Goal: Task Accomplishment & Management: Use online tool/utility

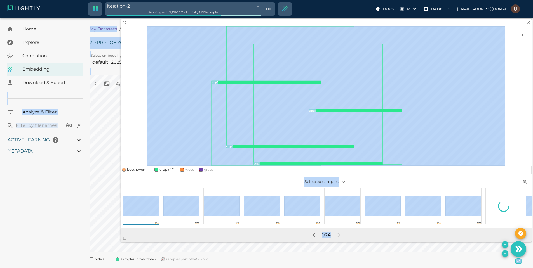
drag, startPoint x: 308, startPoint y: 182, endPoint x: 46, endPoint y: 250, distance: 270.5
click at [46, 250] on body "iteration-2 68e54ec0848f5a65264436ba Working with 2,221 / 2,221 of initially 3,…" at bounding box center [266, 150] width 533 height 264
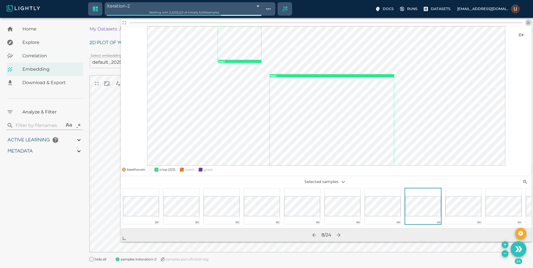
click at [530, 24] on icon "button" at bounding box center [528, 23] width 6 height 6
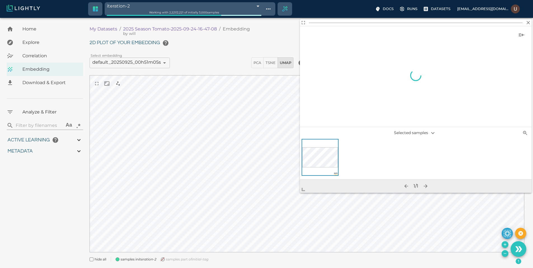
click at [273, 208] on body "iteration-2 68e54ec0848f5a65264436ba Working with 2,221 / 2,221 of initially 3,…" at bounding box center [266, 150] width 533 height 264
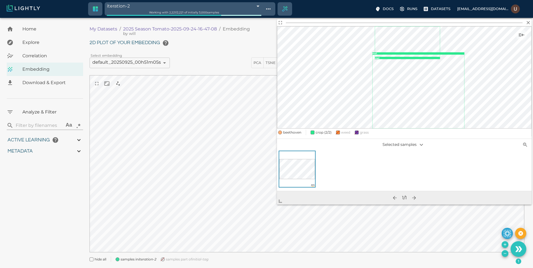
click at [531, 22] on body "iteration-2 68e54ec0848f5a65264436ba Working with 2,221 / 2,221 of initially 3,…" at bounding box center [266, 150] width 533 height 264
click at [529, 20] on icon "button" at bounding box center [528, 23] width 6 height 6
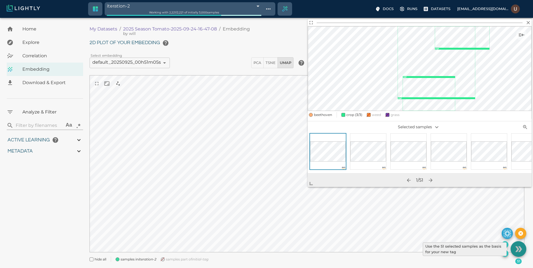
click at [518, 249] on icon "Use the 51 selected samples as the basis for your new tag" at bounding box center [517, 249] width 4 height 6
type input "9007199254740991"
type input "3.9805235740495"
type input "19.4738311767578"
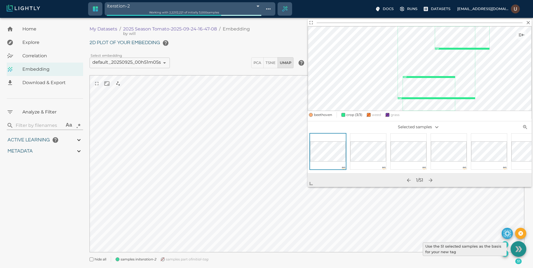
type input "71.6118311767578"
type input "9007199254740991"
type input "3.9805235740495"
type input "19.4738311767578"
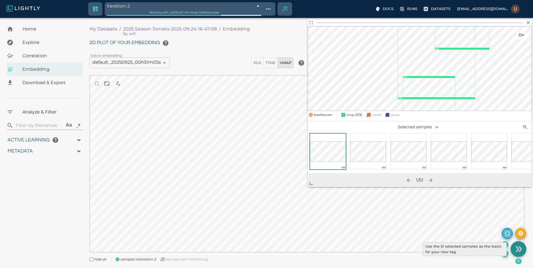
type input "71.6118311767578"
type input "3.9805235740495"
type input "19.4738311767578"
type input "71.6118311767578"
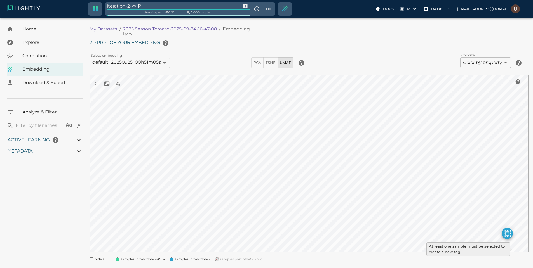
type input "3.9805235740495"
type input "19.4738311767578"
type input "71.6118311767578"
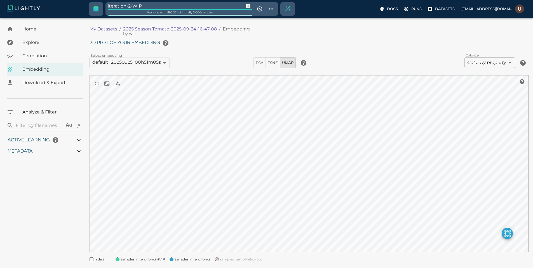
click at [149, 7] on input "iteration-2-WIP" at bounding box center [175, 6] width 134 height 8
type input "iteration-2-select"
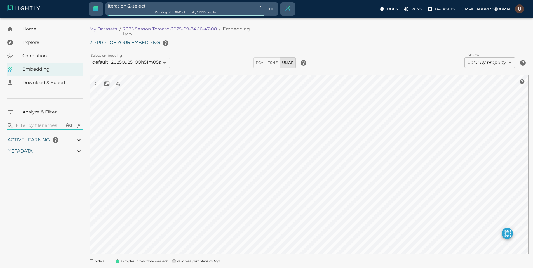
type input "9007199254740991"
type input "3.9805235740495"
type input "19.4738311767578"
type input "71.6118311767578"
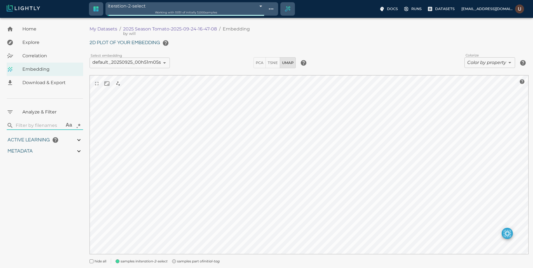
type input "9007199254740991"
type input "3.9805235740495"
type input "19.4738311767578"
type input "71.6118311767578"
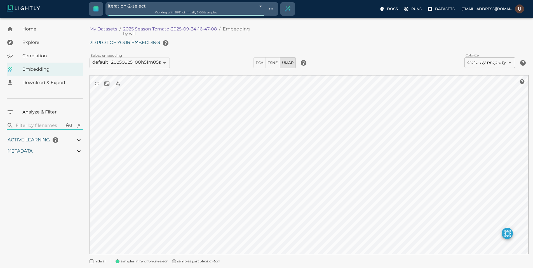
type input "3.9805235740495"
type input "19.4738311767578"
type input "71.6118311767578"
type input "3.9805235740495"
type input "19.4738311767578"
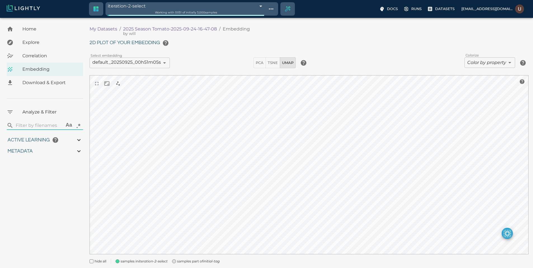
type input "71.6118311767578"
click at [201, 262] on span "samples part of initial-tag" at bounding box center [198, 262] width 42 height 6
click at [160, 261] on icon "iteration-2-select" at bounding box center [152, 261] width 29 height 4
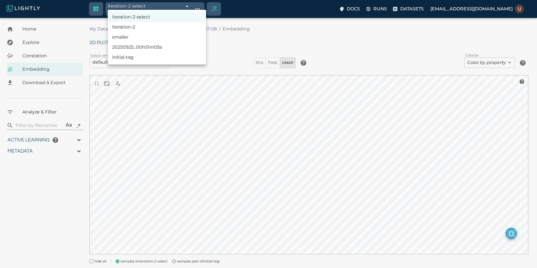
click at [171, 18] on body "iteration-2-select 68e58799848f5a6526523357 Working with 51 / 51 of initially 3…" at bounding box center [268, 151] width 537 height 266
click at [155, 27] on li "iteration-2" at bounding box center [157, 27] width 98 height 10
type input "68e54ec0848f5a65264436ba"
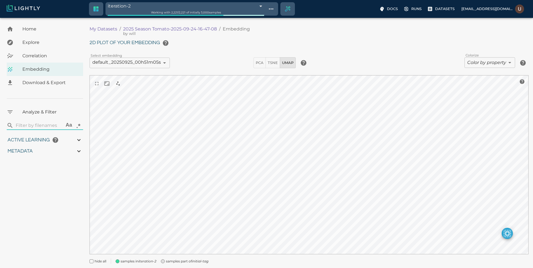
type input "9007199254740991"
type input "3.9805235740495"
type input "19.4738311767578"
type input "71.6118311767578"
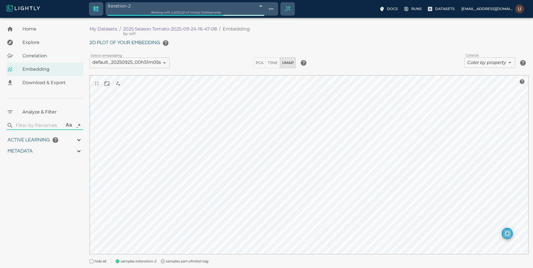
type input "3.9805235740495"
type input "19.4738311767578"
type input "71.6118311767578"
type input "3.9805235740495"
type input "19.4738311767578"
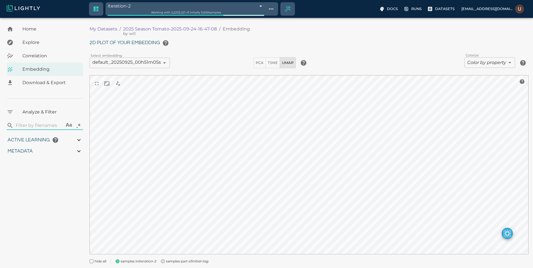
type input "71.6118311767578"
click at [181, 263] on span "samples part of initial-tag" at bounding box center [187, 262] width 42 height 6
click at [291, 75] on div "2D plot of your embedding Select embedding default_20250925_00h51m05s 68d491fbd…" at bounding box center [308, 150] width 439 height 226
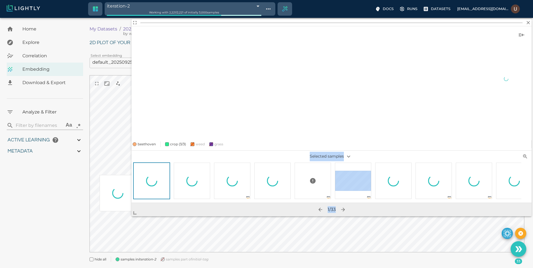
click at [108, 225] on body "iteration-2 68e54ec0848f5a65264436ba Working with 2,221 / 2,221 of initially 3,…" at bounding box center [266, 150] width 533 height 264
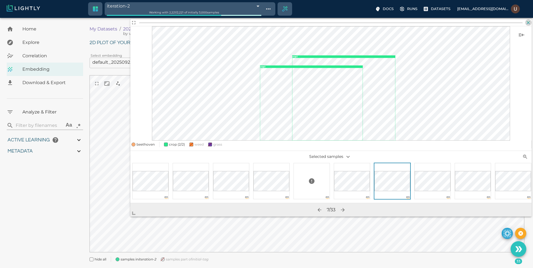
click at [528, 22] on icon "button" at bounding box center [528, 23] width 6 height 6
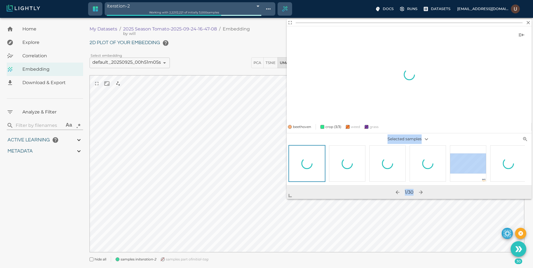
drag, startPoint x: 314, startPoint y: 182, endPoint x: 148, endPoint y: 224, distance: 170.9
click at [287, 199] on span at bounding box center [292, 193] width 11 height 11
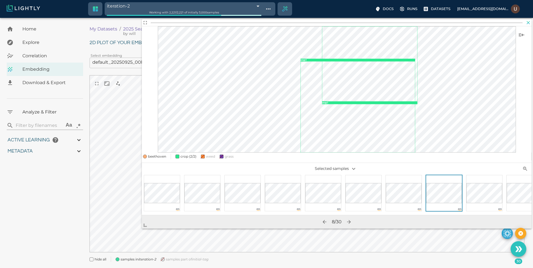
click at [529, 22] on icon "button" at bounding box center [528, 23] width 6 height 6
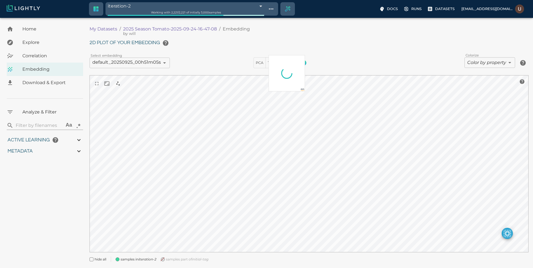
click at [301, 60] on div "2D plot of your embedding Select embedding default_20250925_00h51m05s 68d491fbd…" at bounding box center [308, 149] width 439 height 224
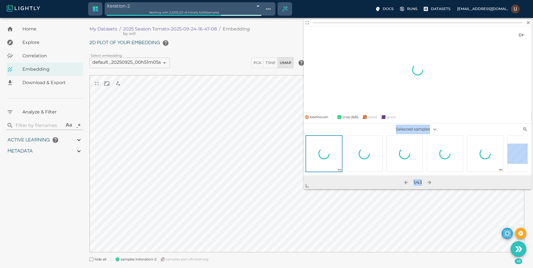
click at [232, 214] on body "iteration-2 68e54ec0848f5a65264436ba Working with 2,221 / 2,221 of initially 3,…" at bounding box center [266, 150] width 533 height 264
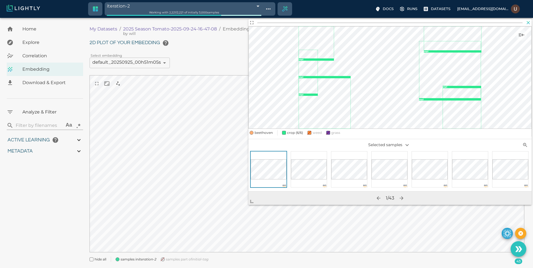
click at [529, 23] on icon "button" at bounding box center [528, 23] width 6 height 6
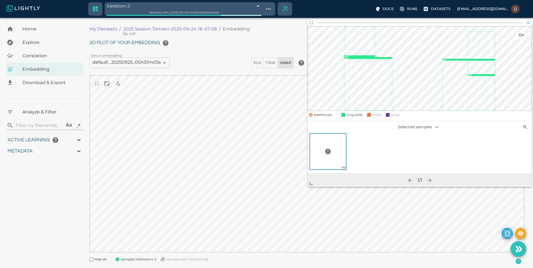
click at [529, 24] on icon "button" at bounding box center [528, 23] width 6 height 6
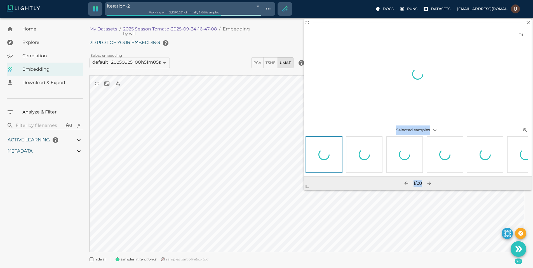
drag, startPoint x: 308, startPoint y: 187, endPoint x: 211, endPoint y: 220, distance: 101.8
click at [304, 190] on span at bounding box center [309, 184] width 11 height 11
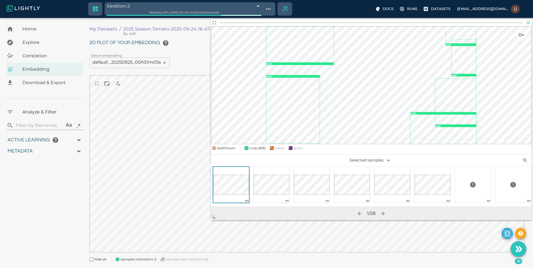
click at [529, 24] on icon "button" at bounding box center [527, 22] width 3 height 3
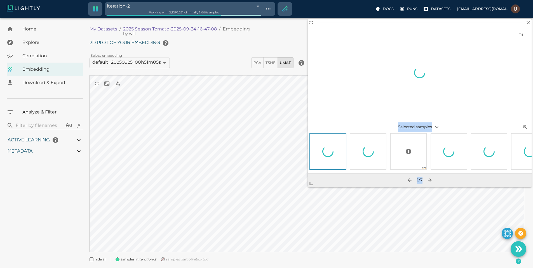
click at [130, 204] on body "iteration-2 68e54ec0848f5a65264436ba Working with 2,221 / 2,221 of initially 3,…" at bounding box center [266, 150] width 533 height 264
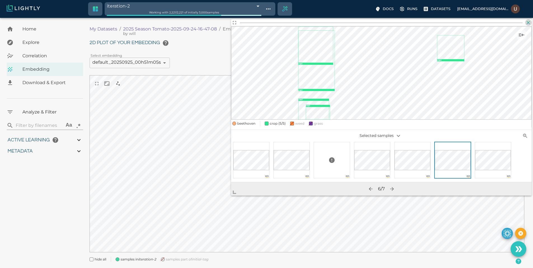
click at [529, 23] on icon "button" at bounding box center [527, 22] width 3 height 3
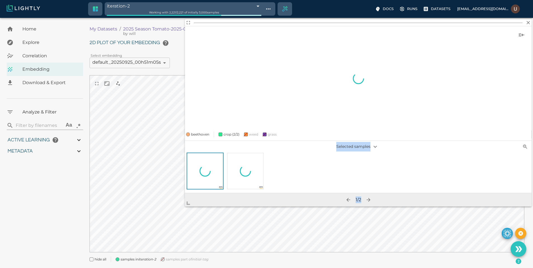
click at [167, 209] on body "iteration-2 68e54ec0848f5a65264436ba Working with 2,221 / 2,221 of initially 3,…" at bounding box center [266, 150] width 533 height 264
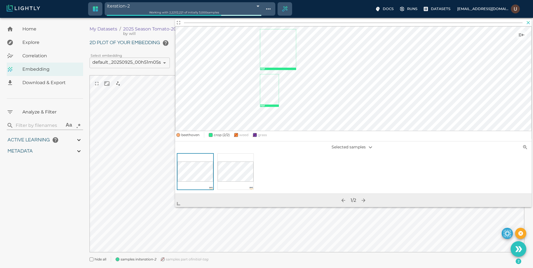
click at [527, 24] on icon "button" at bounding box center [527, 22] width 3 height 3
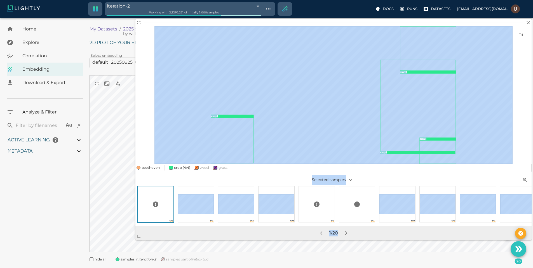
click at [107, 240] on body "iteration-2 68e54ec0848f5a65264436ba Working with 2,221 / 2,221 of initially 3,…" at bounding box center [266, 150] width 533 height 264
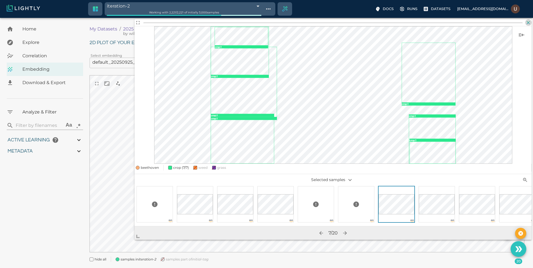
click at [529, 22] on icon "button" at bounding box center [527, 22] width 3 height 3
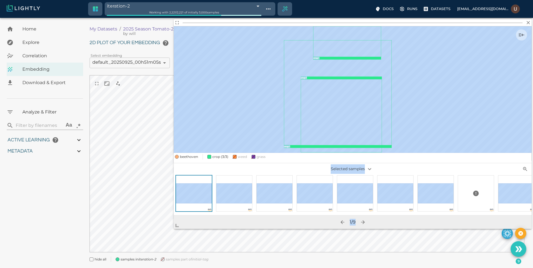
click at [155, 238] on body "iteration-2 68e54ec0848f5a65264436ba Working with 2,221 / 2,221 of initially 3,…" at bounding box center [266, 150] width 533 height 264
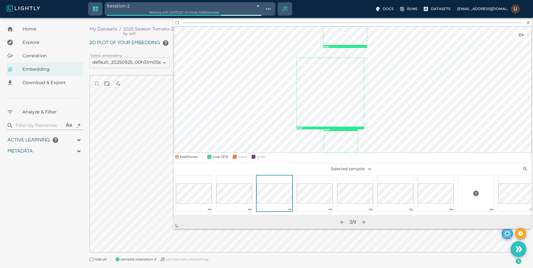
scroll to position [0, 5]
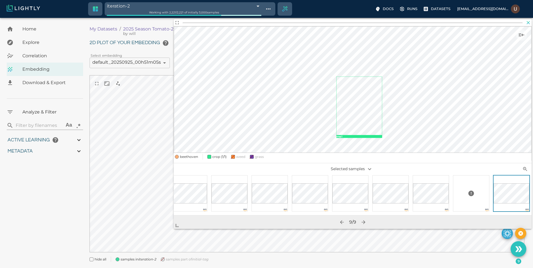
click at [528, 22] on icon "button" at bounding box center [528, 23] width 6 height 6
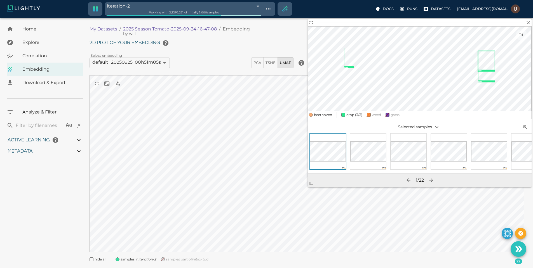
click at [184, 14] on span "Working with 2,221 / 2,221 of initially 3,000 samples" at bounding box center [184, 13] width 70 height 4
click at [185, 11] on span "Working with 2,221 / 2,221 of initially 3,000 samples" at bounding box center [184, 13] width 70 height 4
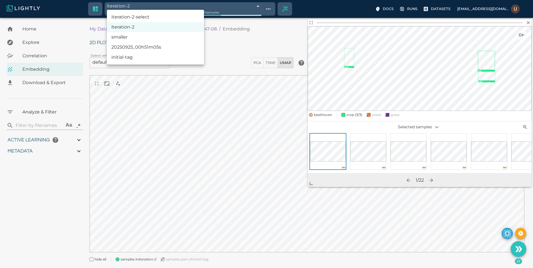
click at [196, 18] on body "iteration-2 68e54ec0848f5a65264436ba Working with 2,221 / 2,221 of initially 3,…" at bounding box center [266, 150] width 533 height 264
click at [173, 16] on li "iteration-2-select" at bounding box center [155, 17] width 97 height 10
type input "68e58799848f5a6526523357"
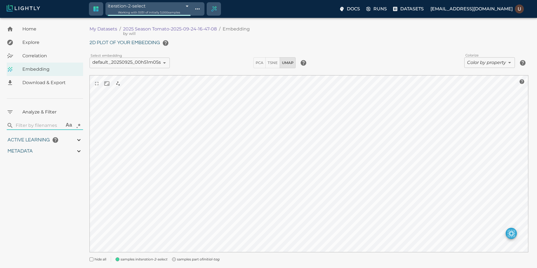
type input "9007199254740991"
type input "3.9805235740495"
type input "19.4738311767578"
type input "71.6118311767578"
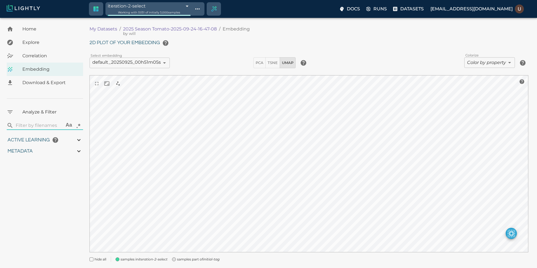
type input "9007199254740991"
type input "3.9805235740495"
type input "19.4738311767578"
type input "71.6118311767578"
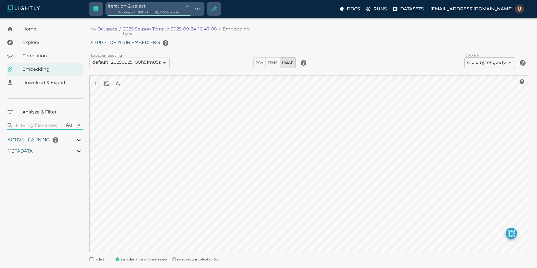
type input "3.9805235740495"
type input "19.4738311767578"
type input "71.6118311767578"
type input "3.9805235740495"
type input "19.4738311767578"
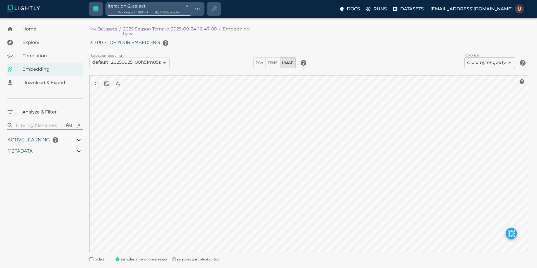
type input "71.6118311767578"
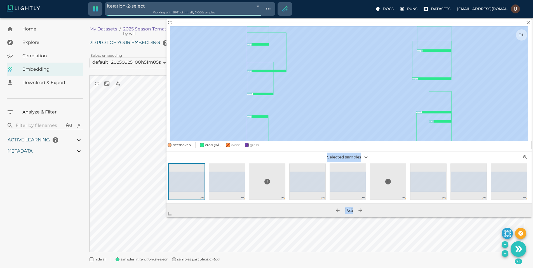
click at [158, 220] on body "iteration-2-select 68e58799848f5a6526523357 Working with 51 / 51 of initially 3…" at bounding box center [266, 150] width 533 height 264
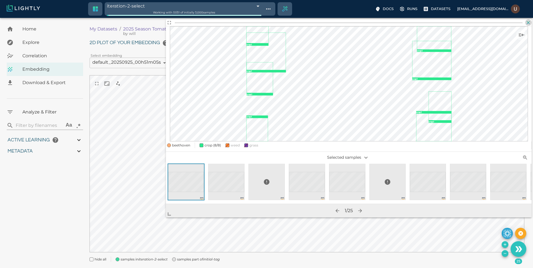
click at [527, 22] on icon "button" at bounding box center [527, 22] width 3 height 3
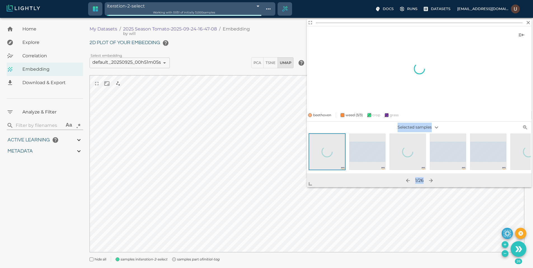
click at [172, 216] on body "iteration-2-select 68e58799848f5a6526523357 Working with 51 / 51 of initially 3…" at bounding box center [266, 150] width 533 height 264
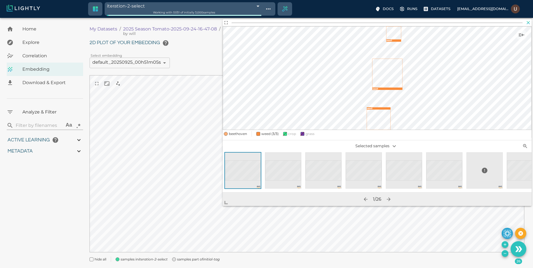
click at [527, 25] on icon "button" at bounding box center [528, 23] width 6 height 6
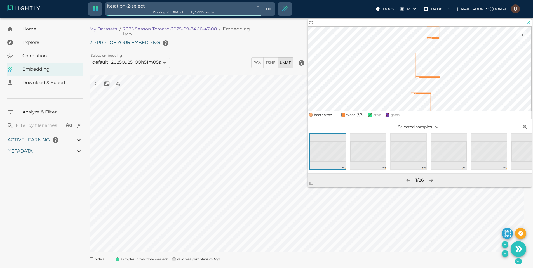
click at [529, 23] on icon "button" at bounding box center [528, 23] width 6 height 6
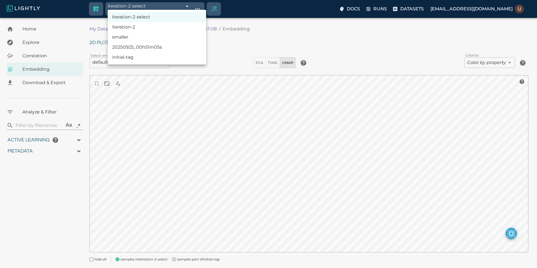
click at [190, 18] on body "iteration-2-select 68e58799848f5a6526523357 Working with 51 / 51 of initially 3…" at bounding box center [268, 150] width 537 height 264
click at [176, 27] on li "iteration-2" at bounding box center [157, 27] width 98 height 10
type input "68e54ec0848f5a65264436ba"
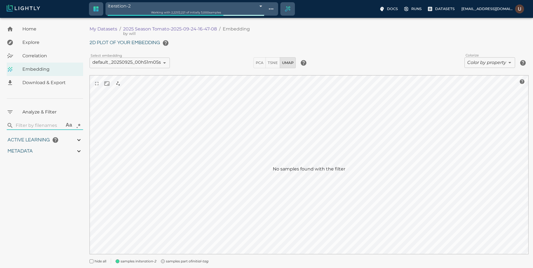
type input "9007199254740991"
type input "3.9805235740495"
type input "19.4738311767578"
type input "71.6118311767578"
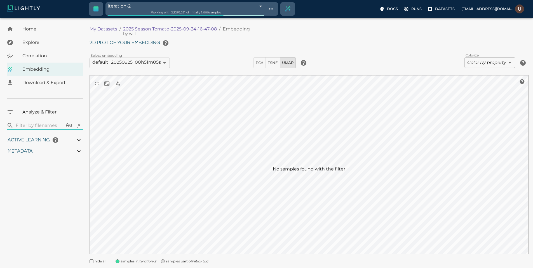
type input "9007199254740991"
type input "3.9805235740495"
type input "19.4738311767578"
type input "71.6118311767578"
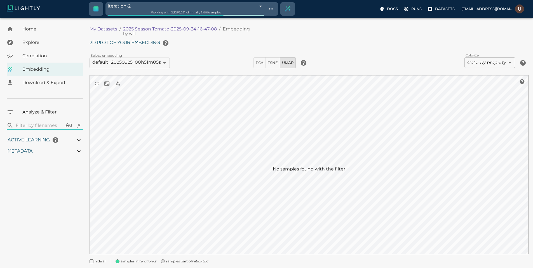
type input "9007199254740991"
type input "3.9805235740495"
type input "19.4738311767578"
type input "71.6118311767578"
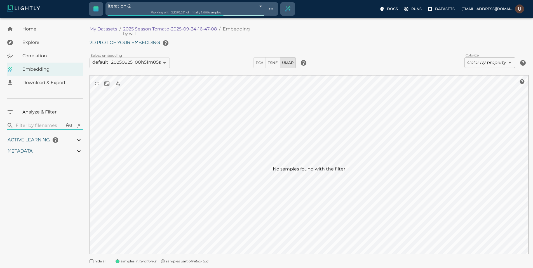
type input "3.9805235740495"
type input "19.4738311767578"
type input "71.6118311767578"
type input "3.9805235740495"
type input "19.4738311767578"
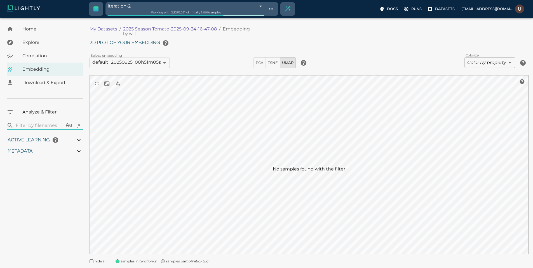
type input "71.6118311767578"
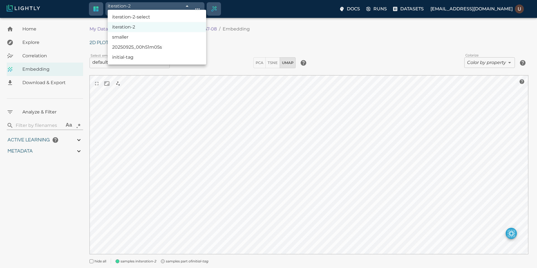
click at [195, 18] on body "iteration-2 68e54ec0848f5a65264436ba Working with 2,221 / 2,221 of initially 3,…" at bounding box center [268, 151] width 537 height 266
click at [216, 183] on div at bounding box center [268, 134] width 537 height 268
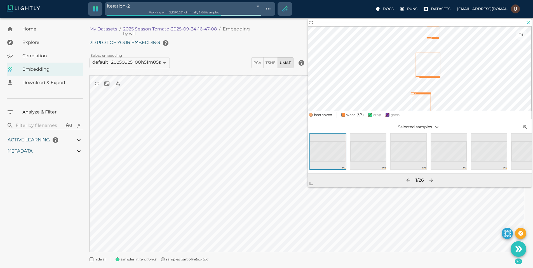
click at [528, 24] on icon "button" at bounding box center [528, 23] width 6 height 6
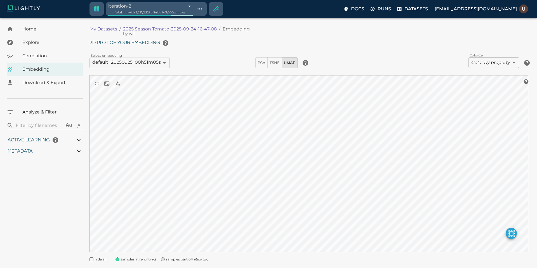
click at [195, 18] on body "iteration-2 68e54ec0848f5a65264436ba Working with 2,221 / 2,221 of initially 3,…" at bounding box center [268, 150] width 537 height 264
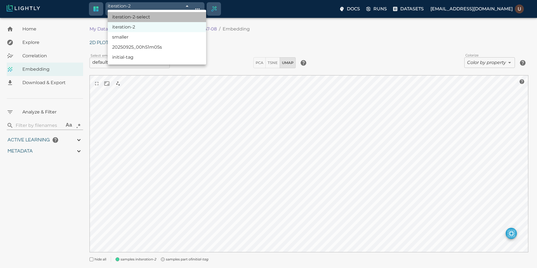
click at [179, 16] on li "iteration-2-select" at bounding box center [157, 17] width 98 height 10
type input "68e58799848f5a6526523357"
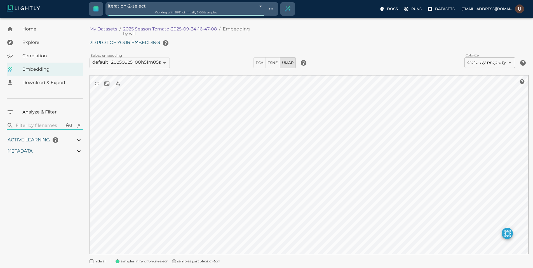
type input "9007199254740991"
type input "3.9805235740495"
type input "19.4738311767578"
type input "71.6118311767578"
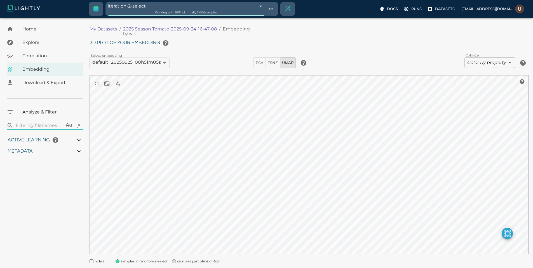
type input "9007199254740991"
type input "3.9805235740495"
type input "19.4738311767578"
type input "71.6118311767578"
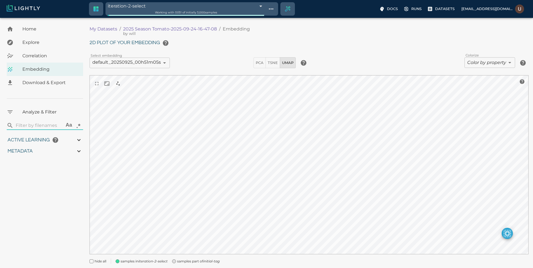
type input "3.9805235740495"
type input "19.4738311767578"
type input "71.6118311767578"
type input "3.9805235740495"
type input "19.4738311767578"
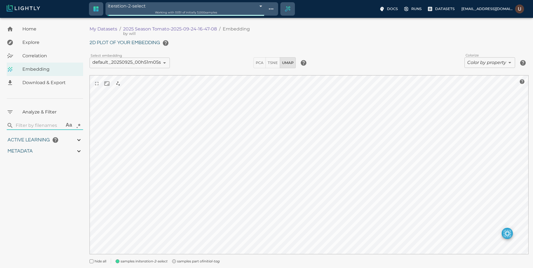
type input "71.6118311767578"
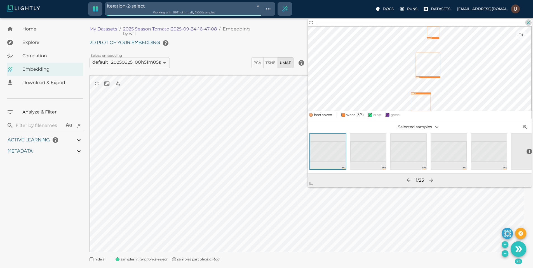
click at [530, 23] on icon "button" at bounding box center [528, 23] width 6 height 6
click at [505, 243] on icon "Add the selected 26 samples to in-place to the tag iteration-2-select" at bounding box center [504, 244] width 4 height 4
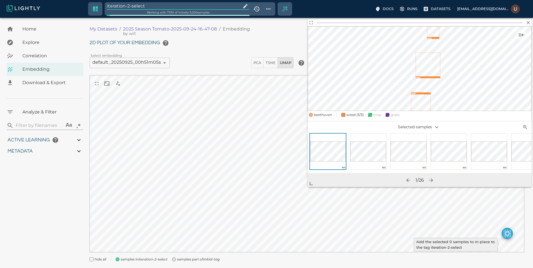
type input "9007199254740991"
type input "3.9805235740495"
type input "19.4738311767578"
type input "71.6118311767578"
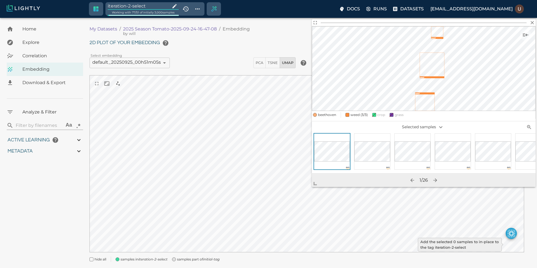
type input "9007199254740991"
type input "3.9805235740495"
type input "19.4738311767578"
type input "71.6118311767578"
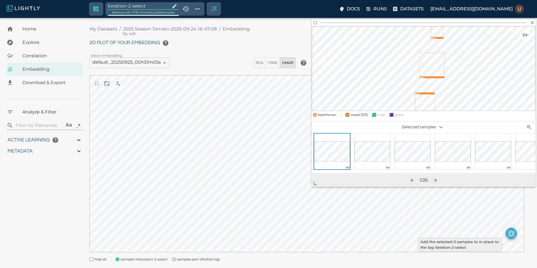
type input "3.9805235740495"
type input "19.4738311767578"
type input "71.6118311767578"
type input "3.9805235740495"
type input "19.4738311767578"
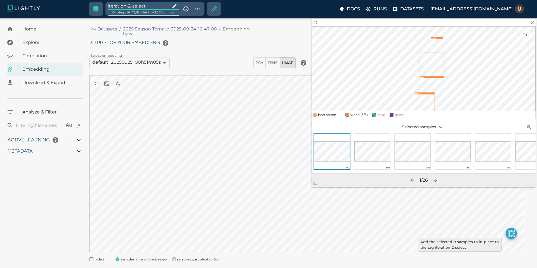
type input "71.6118311767578"
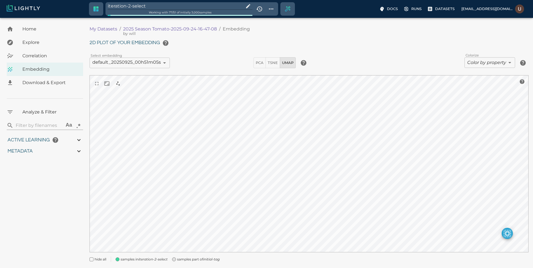
click at [166, 5] on input "iteration-2-select" at bounding box center [175, 6] width 134 height 8
click at [268, 8] on icon "Show tag tree" at bounding box center [271, 9] width 7 height 7
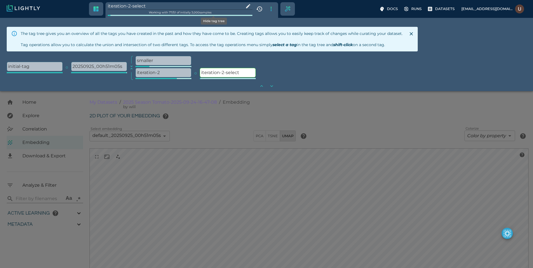
click at [268, 8] on icon "Hide tag tree" at bounding box center [271, 9] width 7 height 7
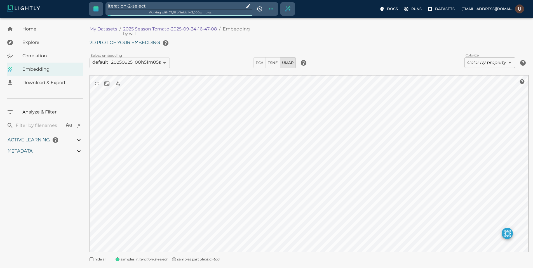
click at [129, 8] on input "iteration-2-select" at bounding box center [175, 6] width 134 height 8
click at [268, 9] on icon "Show tag tree" at bounding box center [271, 9] width 7 height 7
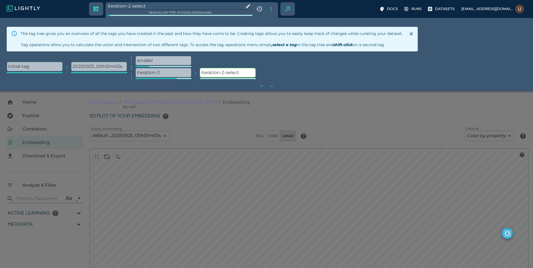
click at [174, 177] on div at bounding box center [266, 134] width 533 height 268
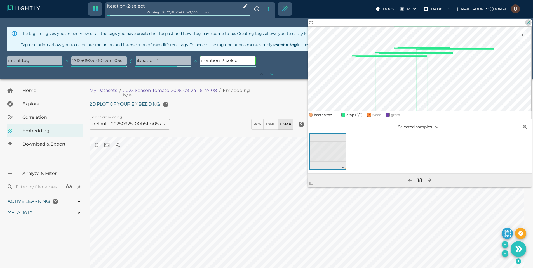
click at [528, 22] on icon "button" at bounding box center [527, 22] width 3 height 3
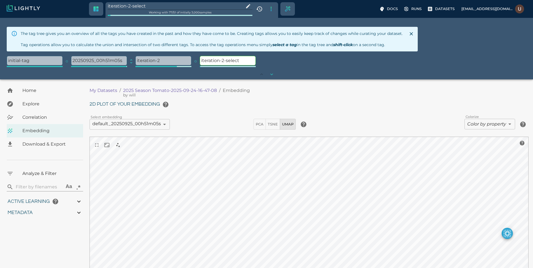
click at [264, 86] on div "My Datasets / 2025 Season Tomato-2025-09-24-16-47-08 by will / Embedding" at bounding box center [308, 90] width 439 height 13
click at [164, 57] on p "iteration-2" at bounding box center [163, 60] width 55 height 9
click at [173, 6] on input "iteration-2-select" at bounding box center [175, 6] width 134 height 8
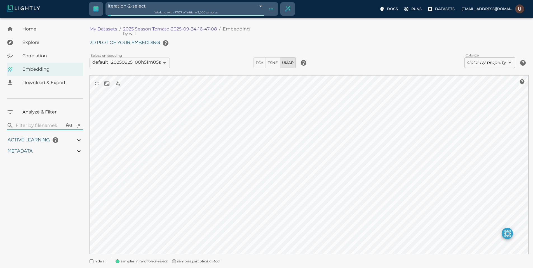
type input "9007199254740991"
type input "3.9805235740495"
type input "19.4738311767578"
type input "71.6118311767578"
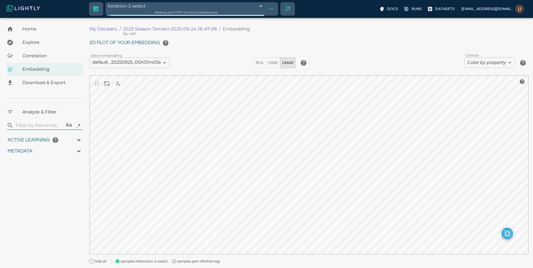
type input "3.9805235740495"
type input "19.4738311767578"
type input "71.6118311767578"
type input "3.9805235740495"
type input "19.4738311767578"
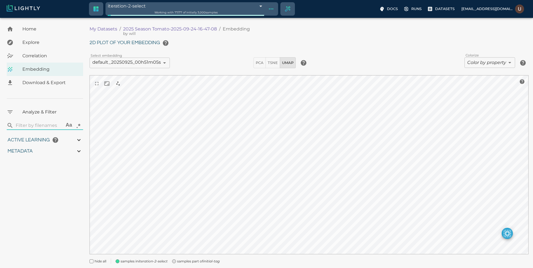
type input "71.6118311767578"
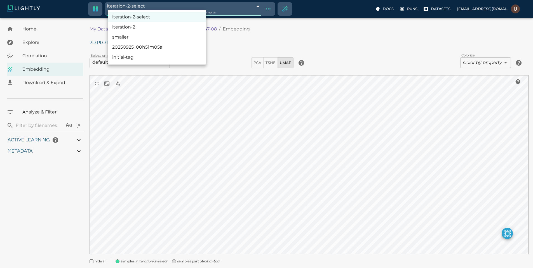
click at [203, 18] on body "iteration-2-select 68e58799848f5a6526523357 Working with 77 / 77 of initially 3…" at bounding box center [266, 151] width 533 height 266
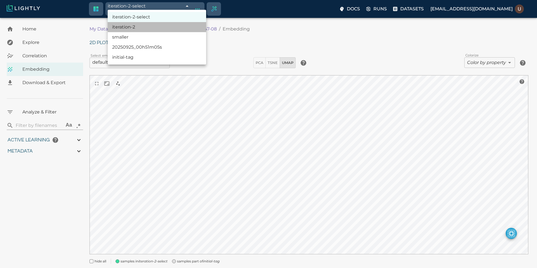
click at [173, 29] on li "iteration-2" at bounding box center [157, 27] width 98 height 10
type input "68e54ec0848f5a65264436ba"
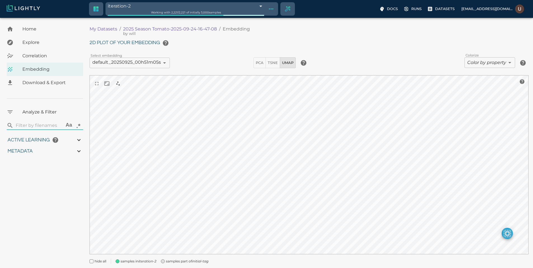
type input "3.9805235740495"
type input "19.4738311767578"
type input "71.6118311767578"
type input "3.9805235740495"
type input "19.4738311767578"
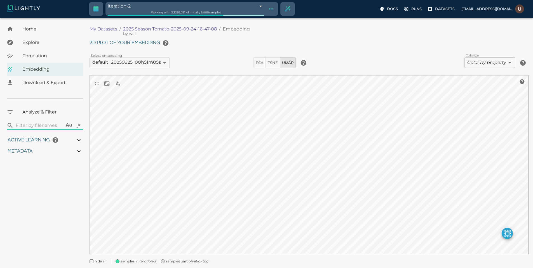
type input "71.6118311767578"
click at [167, 259] on span "samples part of initial-tag" at bounding box center [187, 262] width 42 height 6
click at [203, 18] on body "iteration-2 68e54ec0848f5a65264436ba Working with 2,221 / 2,221 of initially 3,…" at bounding box center [266, 151] width 533 height 266
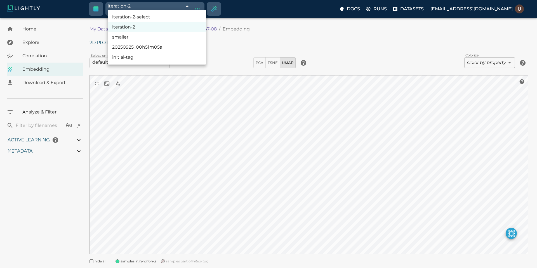
click at [190, 16] on li "iteration-2-select" at bounding box center [157, 17] width 98 height 10
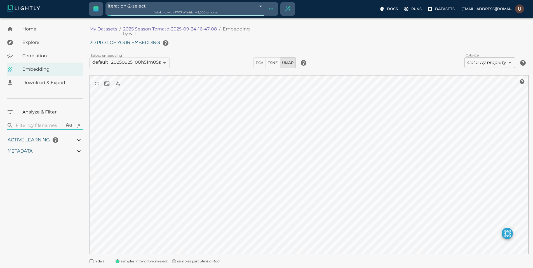
click at [201, 18] on body "iteration-2-select 68e58799848f5a6526523357 Working with 77 / 77 of initially 3…" at bounding box center [266, 151] width 533 height 266
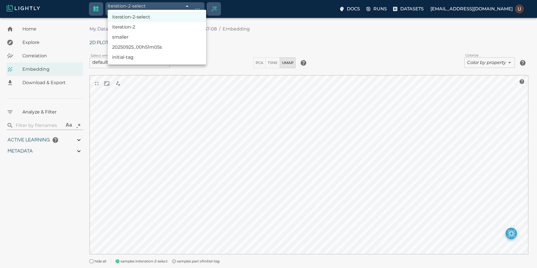
click at [172, 29] on li "iteration-2" at bounding box center [157, 27] width 98 height 10
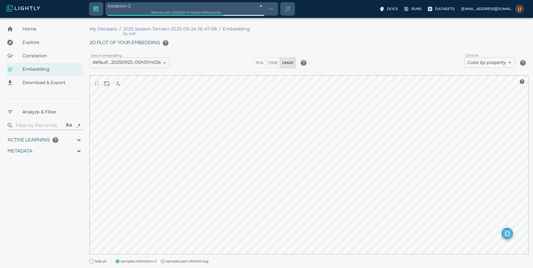
click at [177, 261] on span "samples part of initial-tag" at bounding box center [187, 262] width 42 height 6
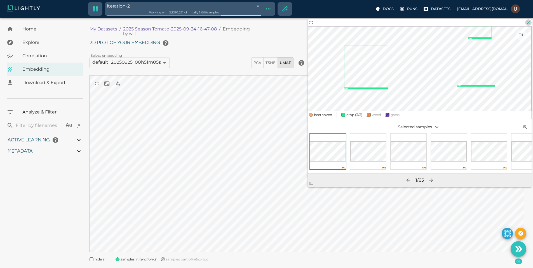
click at [529, 19] on button "button" at bounding box center [528, 22] width 6 height 6
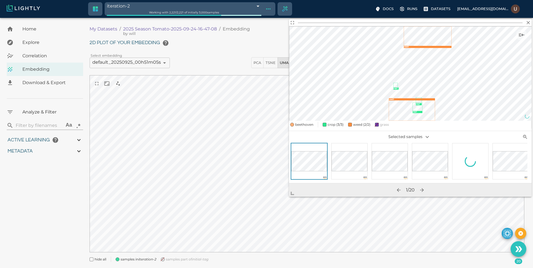
drag, startPoint x: 297, startPoint y: 192, endPoint x: 255, endPoint y: 212, distance: 46.4
click at [289, 197] on span at bounding box center [294, 191] width 11 height 11
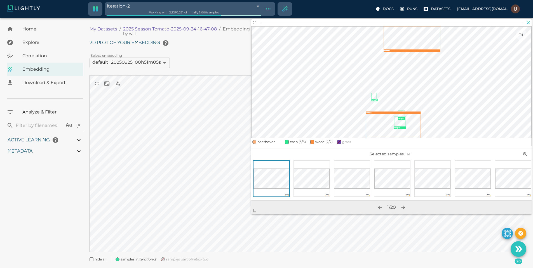
click at [530, 20] on icon "button" at bounding box center [528, 23] width 6 height 6
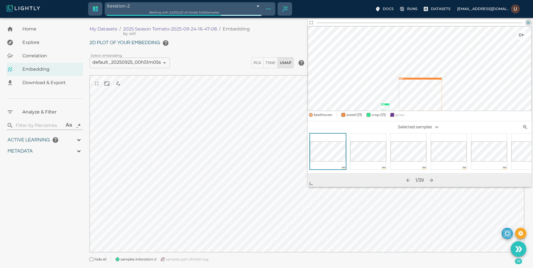
click at [531, 23] on icon "button" at bounding box center [528, 23] width 6 height 6
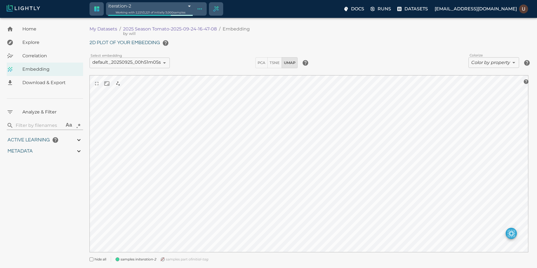
click at [198, 18] on body "iteration-2 68e54ec0848f5a65264436ba Working with 2,221 / 2,221 of initially 3,…" at bounding box center [268, 150] width 537 height 264
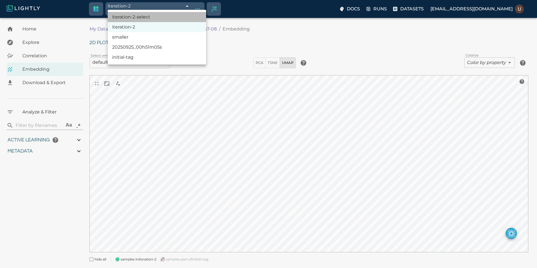
click at [181, 20] on li "iteration-2-select" at bounding box center [157, 17] width 98 height 10
type input "68e58799848f5a6526523357"
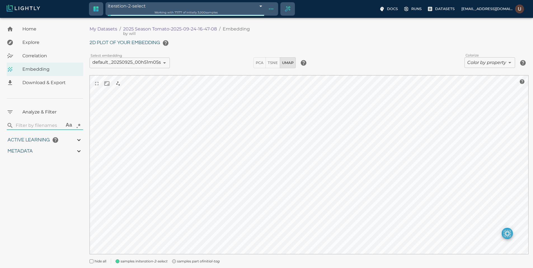
type input "9007199254740991"
type input "3.9805235740495"
type input "19.4738311767578"
type input "71.6118311767578"
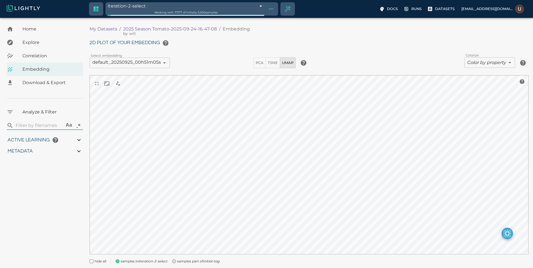
type input "3.9805235740495"
type input "19.4738311767578"
type input "71.6118311767578"
type input "3.9805235740495"
type input "19.4738311767578"
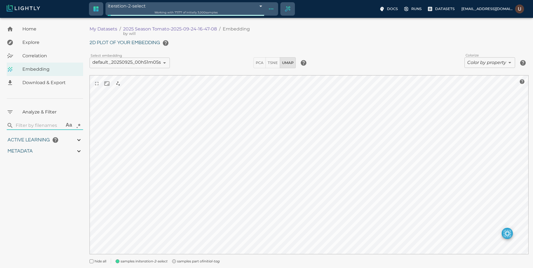
type input "71.6118311767578"
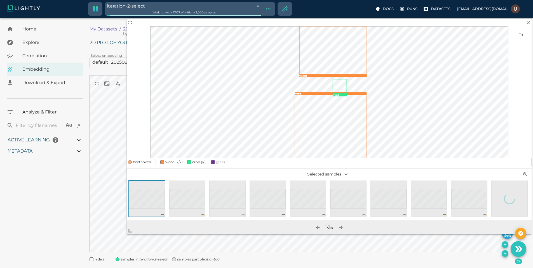
drag, startPoint x: 313, startPoint y: 184, endPoint x: 132, endPoint y: 232, distance: 187.9
click at [132, 232] on span at bounding box center [132, 228] width 11 height 11
click at [505, 246] on icon "Add the selected 39 samples to in-place to the tag iteration-2-select" at bounding box center [504, 244] width 4 height 4
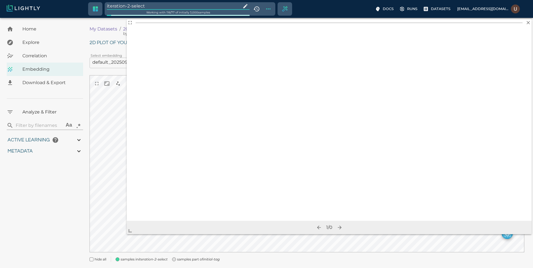
type input "9007199254740991"
type input "3.9805235740495"
type input "19.4738311767578"
type input "71.6118311767578"
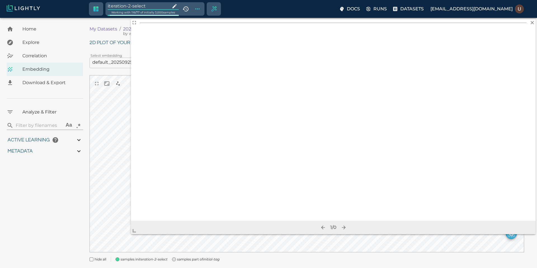
type input "9007199254740991"
type input "3.9805235740495"
type input "19.4738311767578"
type input "71.6118311767578"
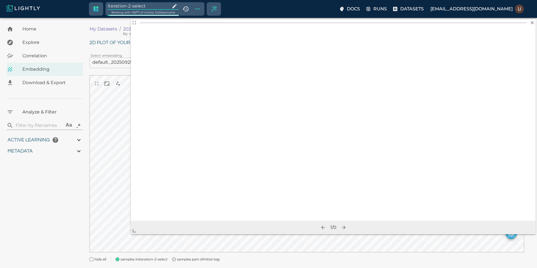
type input "3.9805235740495"
type input "19.4738311767578"
type input "71.6118311767578"
type input "3.9805235740495"
type input "19.4738311767578"
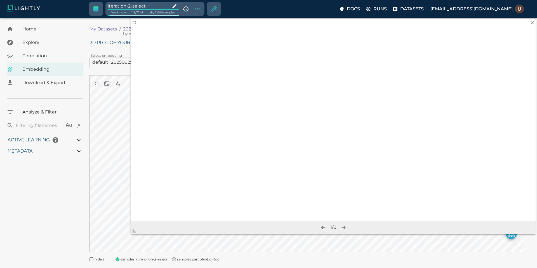
type input "71.6118311767578"
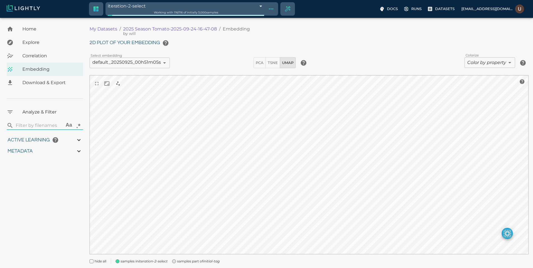
type input "3.9805235740495"
type input "19.4738311767578"
type input "71.6118311767578"
type input "3.9805235740495"
type input "19.4738311767578"
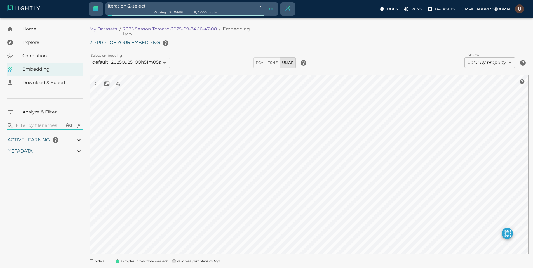
type input "71.6118311767578"
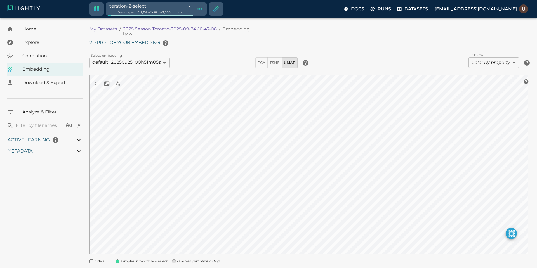
click at [198, 18] on body "iteration-2-select 68e58799848f5a6526523357 Working with 116 / 116 of initially…" at bounding box center [268, 151] width 537 height 266
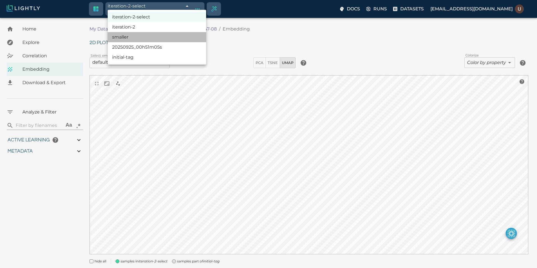
click at [162, 38] on li "smaller" at bounding box center [157, 37] width 98 height 10
type input "68d5ced88ad0b7a7cff1cb23"
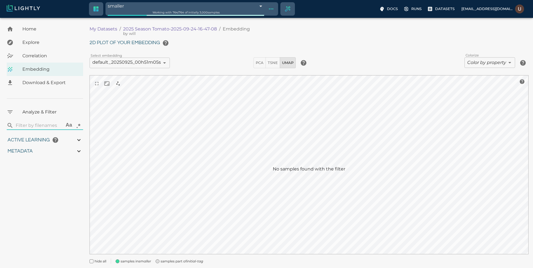
type input "9007199254740991"
type input "3.9805235740495"
type input "19.4738311767578"
type input "71.6118311767578"
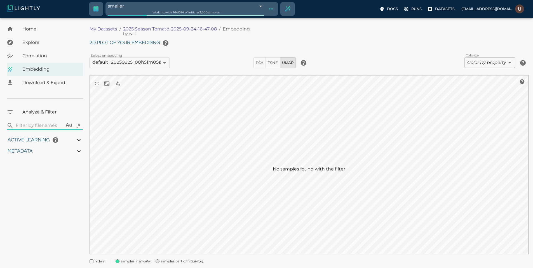
type input "9007199254740991"
type input "3.9805235740495"
type input "19.4738311767578"
type input "71.6118311767578"
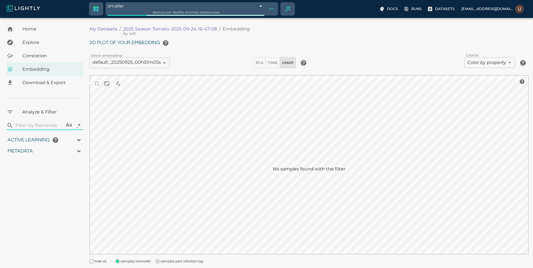
type input "9007199254740991"
type input "3.9805235740495"
type input "19.4738311767578"
type input "71.6118311767578"
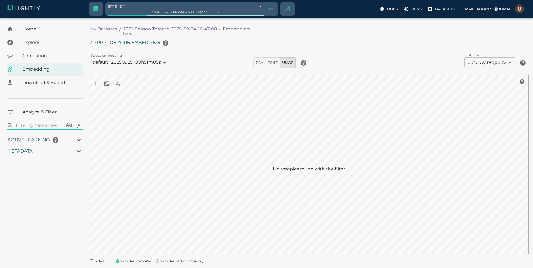
type input "3.9805235740495"
type input "19.4738311767578"
type input "71.6118311767578"
type input "3.9805235740495"
type input "19.4738311767578"
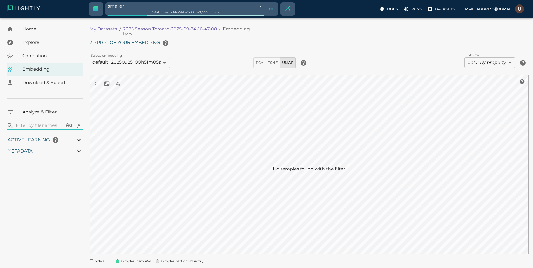
type input "71.6118311767578"
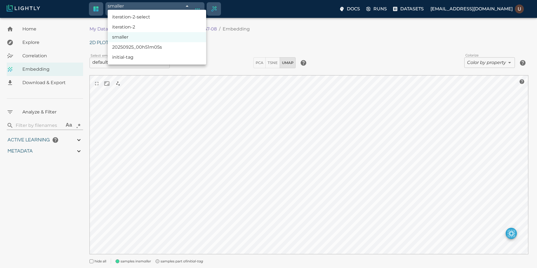
click at [202, 18] on body "smaller 68d5ced88ad0b7a7cff1cb23 Working with 764 / 764 of initially 3,000 samp…" at bounding box center [268, 151] width 537 height 266
click at [175, 27] on li "iteration-2" at bounding box center [157, 27] width 98 height 10
type input "68e54ec0848f5a65264436ba"
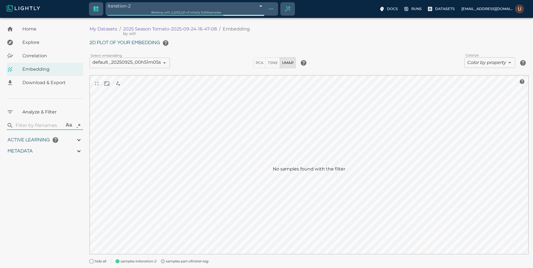
type input "9007199254740991"
type input "3.9805235740495"
type input "19.4738311767578"
type input "71.6118311767578"
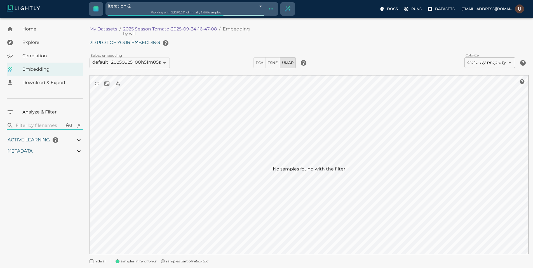
type input "9007199254740991"
type input "3.9805235740495"
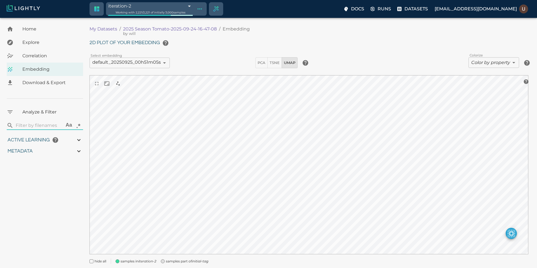
click at [201, 18] on body "iteration-2 68e54ec0848f5a65264436ba Working with 2,221 / 2,221 of initially 3,…" at bounding box center [268, 151] width 537 height 266
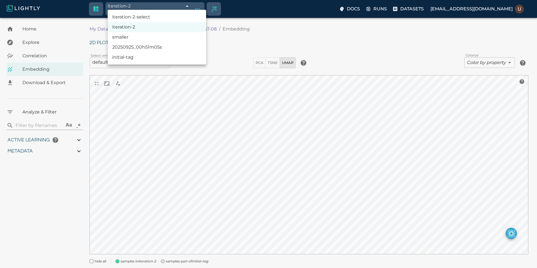
click at [172, 39] on li "smaller" at bounding box center [157, 37] width 98 height 10
click at [190, 18] on body "smaller 68d5ced88ad0b7a7cff1cb23 Working with 764 / 764 of initially 3,000 samp…" at bounding box center [268, 151] width 537 height 266
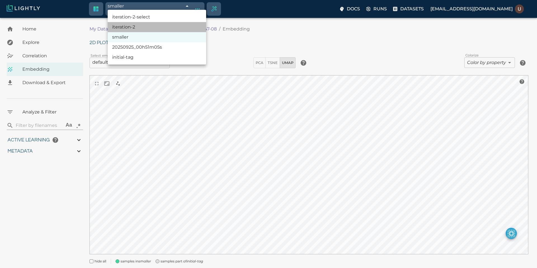
click at [174, 27] on li "iteration-2" at bounding box center [157, 27] width 98 height 10
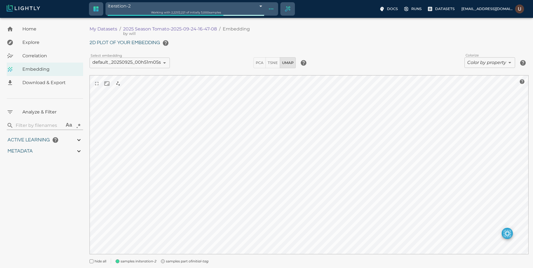
click at [170, 261] on span "samples part of initial-tag" at bounding box center [187, 262] width 42 height 6
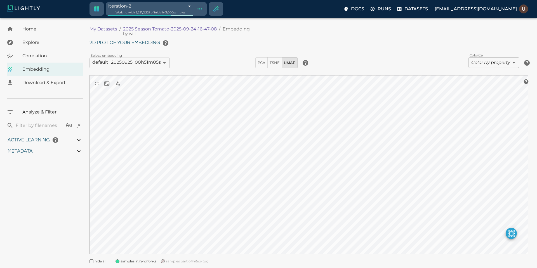
click at [204, 18] on body "iteration-2 68e54ec0848f5a65264436ba Working with 2,221 / 2,221 of initially 3,…" at bounding box center [268, 151] width 537 height 266
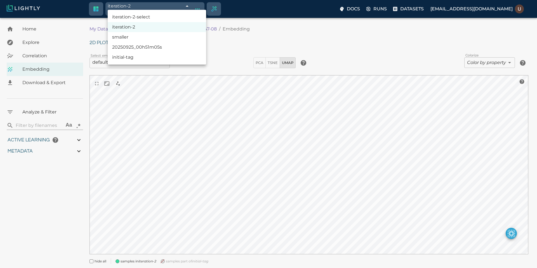
click at [189, 16] on li "iteration-2-select" at bounding box center [157, 17] width 98 height 10
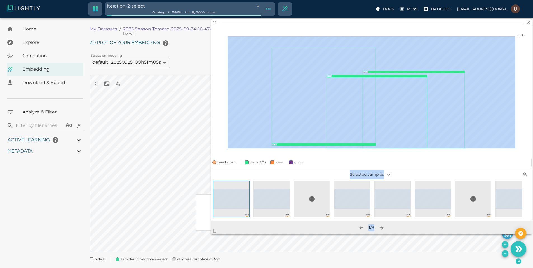
click at [179, 246] on body "iteration-2-select 68e58799848f5a6526523357 Working with 116 / 116 of initially…" at bounding box center [266, 150] width 533 height 264
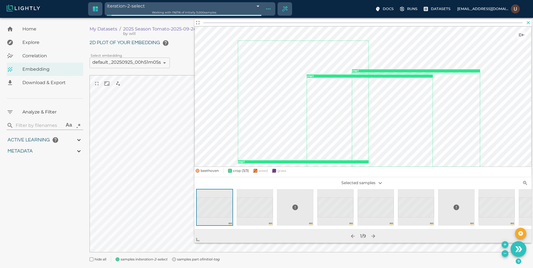
click at [530, 24] on icon "button" at bounding box center [528, 23] width 6 height 6
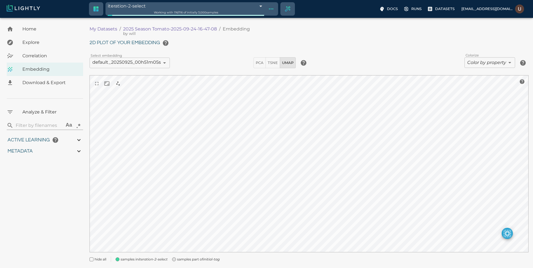
click at [209, 52] on div "2D plot of your embedding Select embedding default_20250925_00h51m05s 68d491fbd…" at bounding box center [308, 149] width 439 height 224
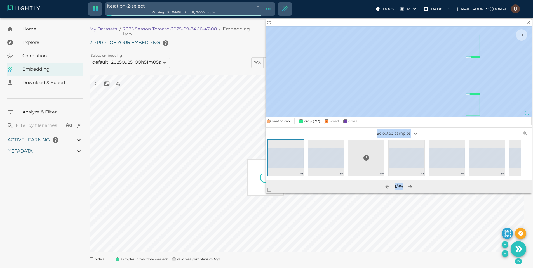
click at [146, 204] on body "iteration-2-select 68e58799848f5a6526523357 Working with 116 / 116 of initially…" at bounding box center [266, 150] width 533 height 264
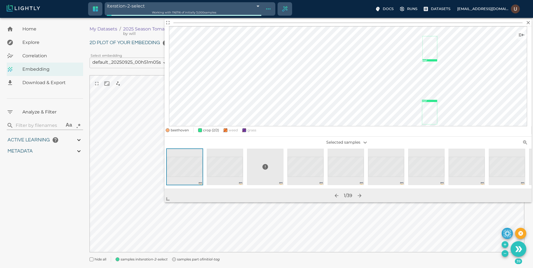
click at [531, 23] on body "iteration-2-select 68e58799848f5a6526523357 Working with 116 / 116 of initially…" at bounding box center [266, 150] width 533 height 264
click at [529, 23] on icon "button" at bounding box center [527, 22] width 3 height 3
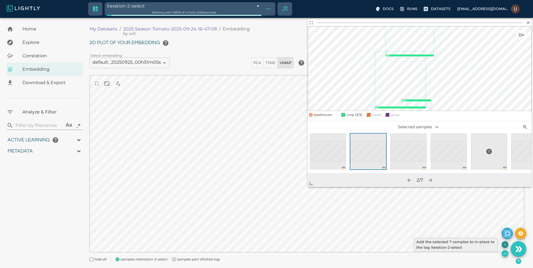
click at [506, 244] on icon "Add the selected 7 samples to in-place to the tag iteration-2-select" at bounding box center [504, 244] width 4 height 4
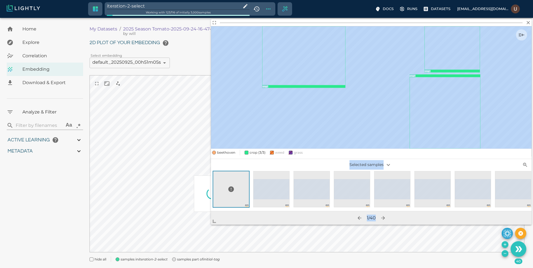
click at [210, 220] on body "iteration-2-select Working with 123 / 116 of initially 3,000 samples Docs Runs …" at bounding box center [266, 150] width 533 height 264
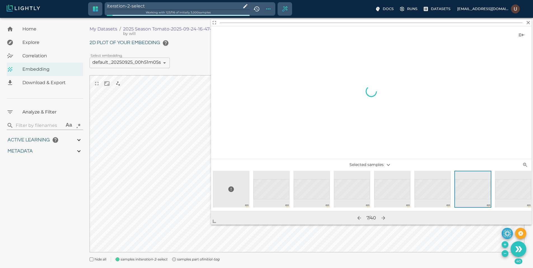
scroll to position [0, 2]
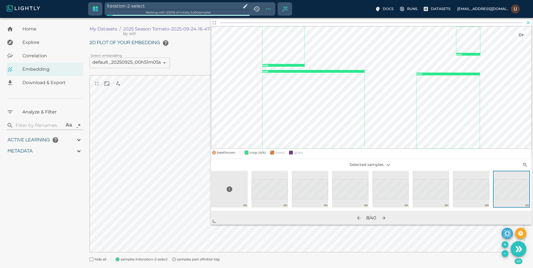
click at [528, 23] on icon "button" at bounding box center [528, 23] width 6 height 6
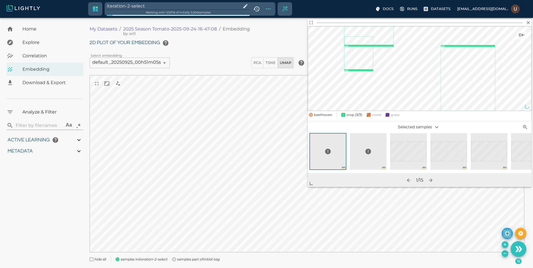
click at [308, 187] on span at bounding box center [313, 181] width 11 height 11
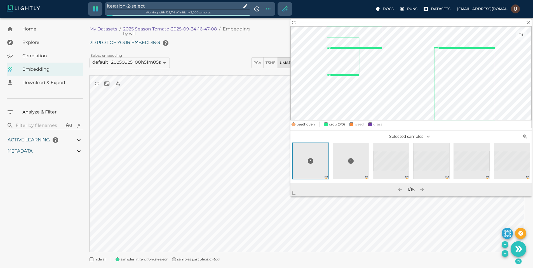
drag, startPoint x: 527, startPoint y: 22, endPoint x: 494, endPoint y: 39, distance: 37.1
click at [527, 22] on icon "button" at bounding box center [528, 23] width 6 height 6
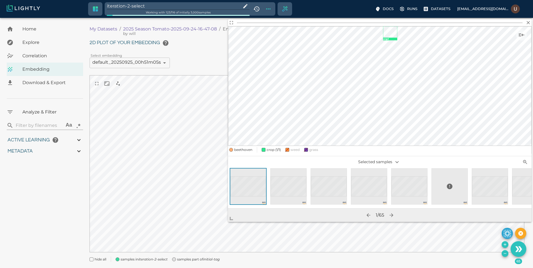
drag, startPoint x: 310, startPoint y: 187, endPoint x: 233, endPoint y: 221, distance: 84.6
click at [233, 221] on span at bounding box center [233, 216] width 11 height 11
click at [349, 185] on div at bounding box center [369, 186] width 40 height 36
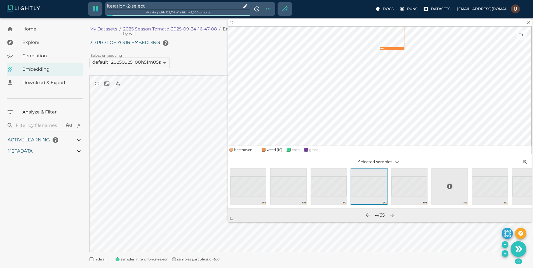
click at [443, 188] on div at bounding box center [449, 186] width 36 height 11
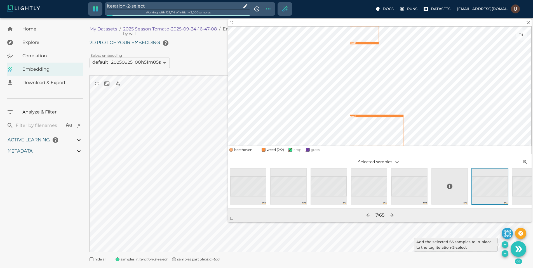
click at [504, 246] on icon "Add the selected 65 samples to in-place to the tag iteration-2-select" at bounding box center [504, 244] width 4 height 4
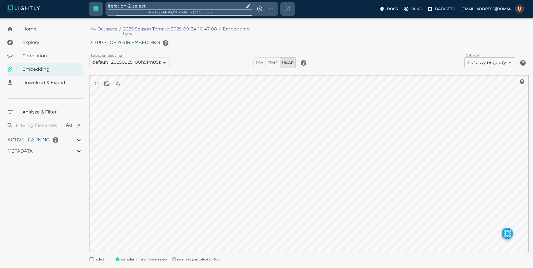
click at [172, 5] on input "iteration-2-select" at bounding box center [175, 6] width 134 height 8
click at [268, 9] on icon "Show tag tree" at bounding box center [271, 9] width 7 height 7
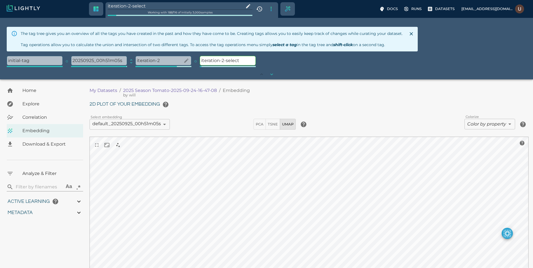
click at [162, 58] on p "iteration-2" at bounding box center [163, 60] width 55 height 9
click at [176, 4] on input "iteration-2-select" at bounding box center [175, 6] width 134 height 8
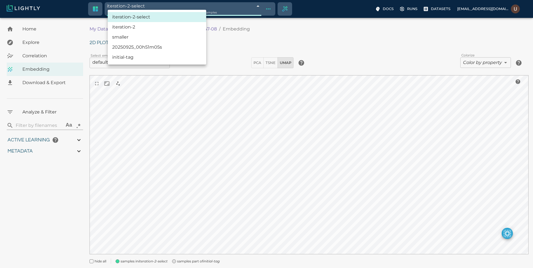
click at [203, 18] on body "iteration-2-select 68e58799848f5a6526523357 Working with 188 / 188 of initially…" at bounding box center [266, 151] width 533 height 266
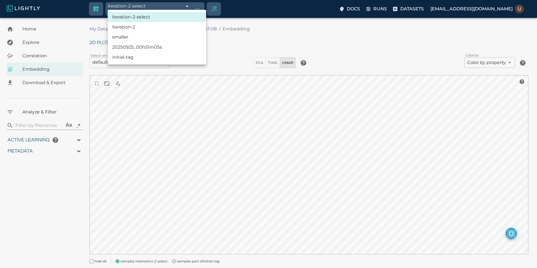
click at [138, 28] on li "iteration-2" at bounding box center [157, 27] width 98 height 10
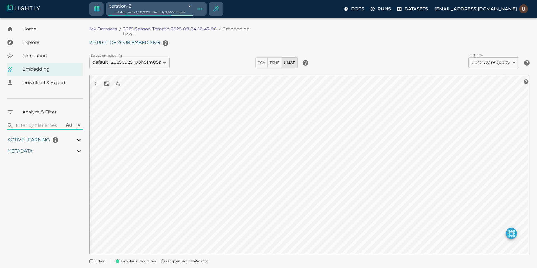
click at [203, 18] on body "iteration-2 68e54ec0848f5a65264436ba Working with 2,221 / 2,221 of initially 3,…" at bounding box center [268, 151] width 537 height 266
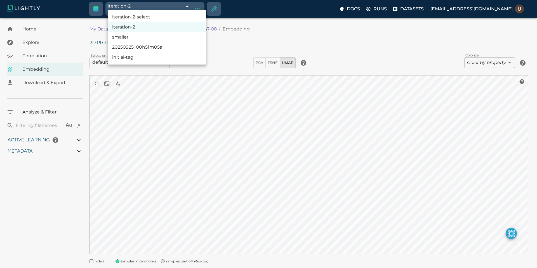
click at [167, 16] on li "iteration-2-select" at bounding box center [157, 17] width 98 height 10
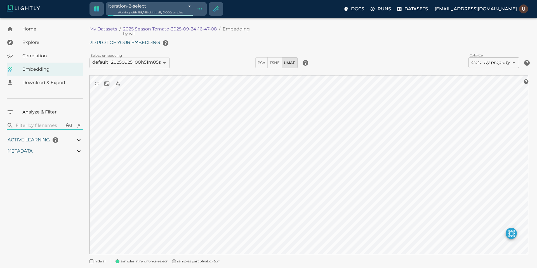
click at [200, 18] on body "iteration-2-select 68e58799848f5a6526523357 Working with 188 / 188 of initially…" at bounding box center [268, 151] width 537 height 266
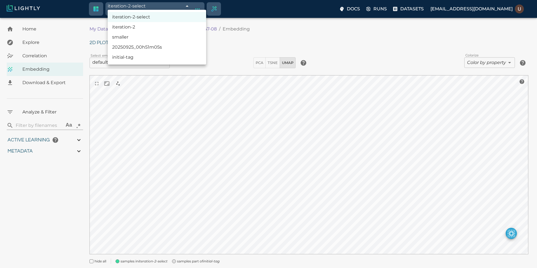
click at [158, 29] on li "iteration-2" at bounding box center [157, 27] width 98 height 10
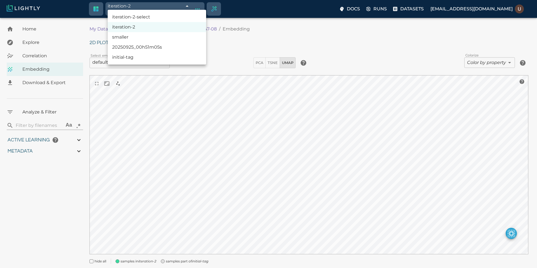
click at [204, 18] on body "iteration-2 68e54ec0848f5a65264436ba Working with 2,221 / 2,221 of initially 3,…" at bounding box center [268, 151] width 537 height 266
click at [181, 19] on li "iteration-2-select" at bounding box center [157, 17] width 98 height 10
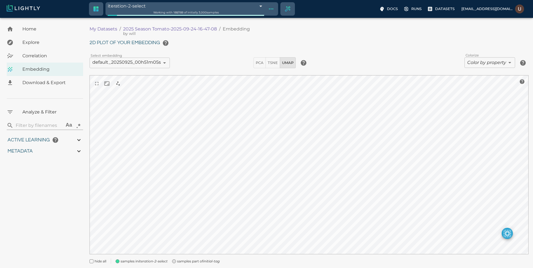
click at [198, 262] on span "samples part of initial-tag" at bounding box center [198, 262] width 42 height 6
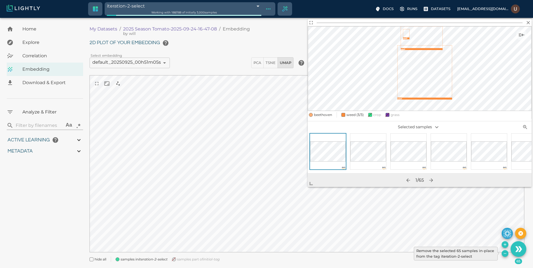
click at [505, 253] on icon "Remove the selected 65 samples in-place from the tag iteration-2-select" at bounding box center [504, 253] width 4 height 4
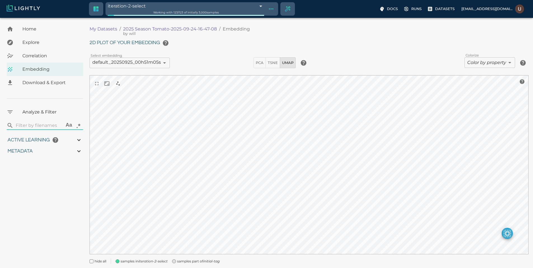
click at [202, 18] on body "iteration-2-select 68e58799848f5a6526523357 Working with 123 / 123 of initially…" at bounding box center [266, 151] width 533 height 266
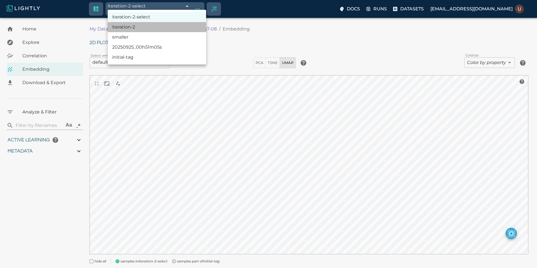
click at [170, 26] on li "iteration-2" at bounding box center [157, 27] width 98 height 10
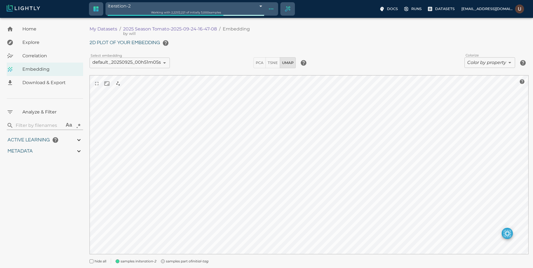
click at [198, 260] on icon "initial-tag" at bounding box center [200, 261] width 16 height 4
click at [360, 72] on div "2D plot of your embedding Select embedding default_20250925_00h51m05s 68d491fbd…" at bounding box center [308, 150] width 439 height 226
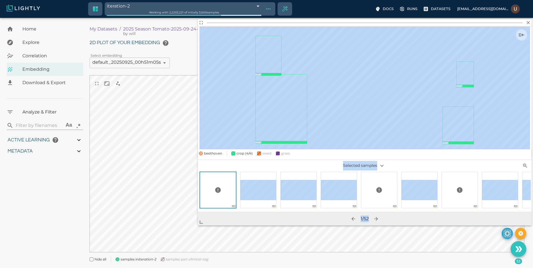
click at [181, 234] on body "iteration-2 68e54ec0848f5a65264436ba Working with 2,221 / 2,221 of initially 3,…" at bounding box center [266, 150] width 533 height 264
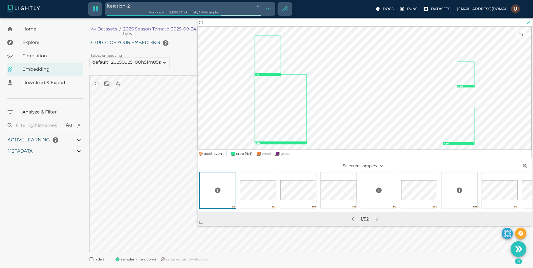
click at [529, 25] on icon "button" at bounding box center [528, 23] width 6 height 6
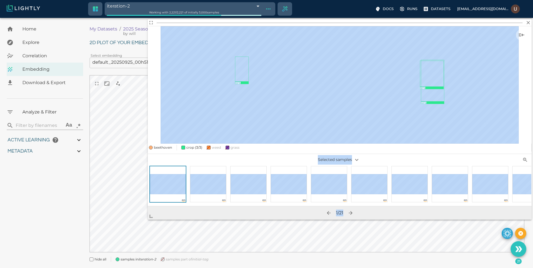
click at [127, 219] on body "iteration-2 68e54ec0848f5a65264436ba Working with 2,221 / 2,221 of initially 3,…" at bounding box center [266, 150] width 533 height 264
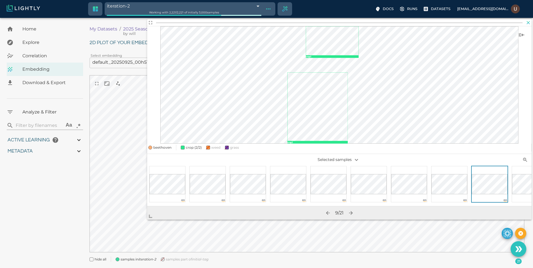
click at [529, 22] on icon "button" at bounding box center [528, 23] width 6 height 6
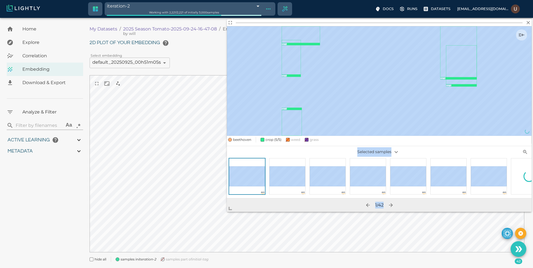
click at [128, 242] on body "iteration-2 68e54ec0848f5a65264436ba Working with 2,221 / 2,221 of initially 3,…" at bounding box center [266, 150] width 533 height 264
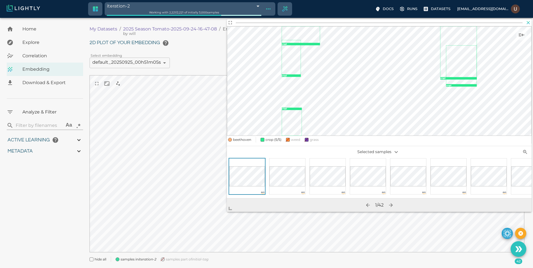
click at [529, 22] on icon "button" at bounding box center [528, 23] width 6 height 6
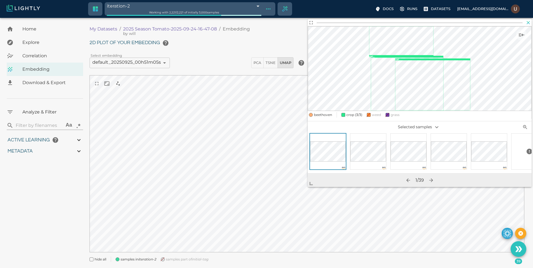
click at [530, 22] on icon "button" at bounding box center [528, 23] width 6 height 6
click at [526, 24] on icon "button" at bounding box center [528, 23] width 6 height 6
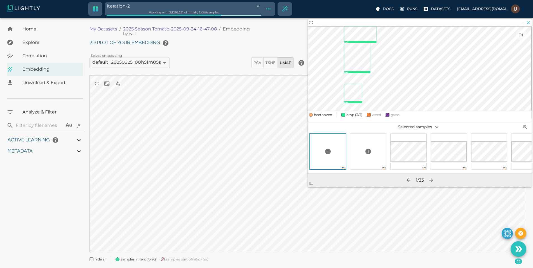
click at [529, 23] on icon "button" at bounding box center [528, 23] width 6 height 6
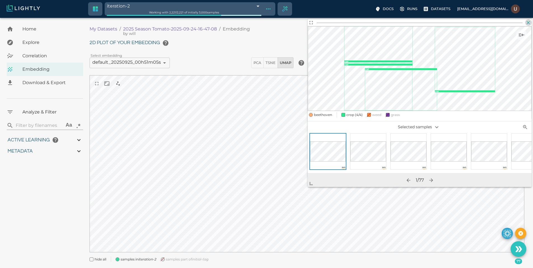
click at [526, 24] on icon "button" at bounding box center [528, 23] width 6 height 6
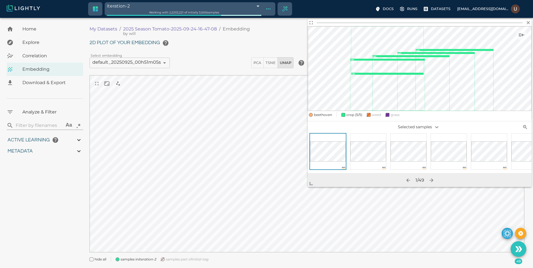
drag, startPoint x: 529, startPoint y: 22, endPoint x: 521, endPoint y: 29, distance: 11.7
click at [529, 22] on icon "button" at bounding box center [527, 22] width 3 height 3
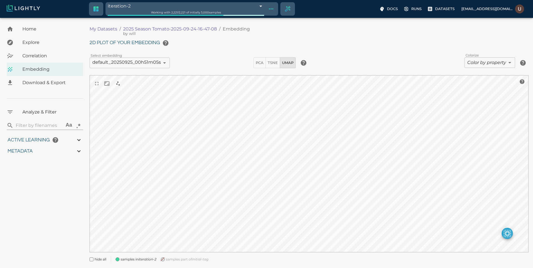
click at [205, 18] on div "iteration-2 68e54ec0848f5a65264436ba Working with 2,221 / 2,221 of initially 3,…" at bounding box center [266, 150] width 533 height 264
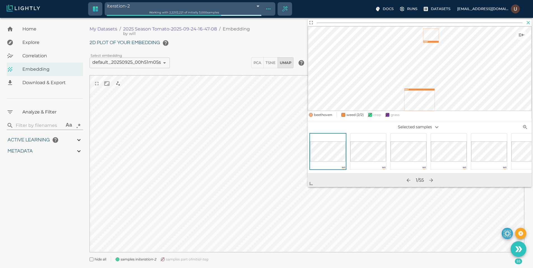
click at [527, 24] on icon "button" at bounding box center [527, 22] width 3 height 3
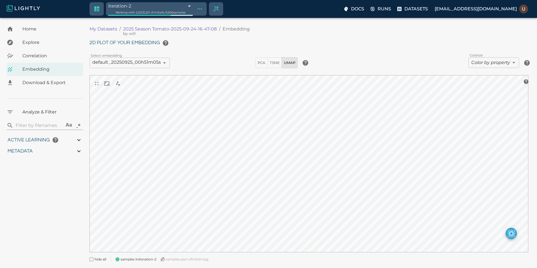
click at [204, 18] on body "iteration-2 68e54ec0848f5a65264436ba Working with 2,221 / 2,221 of initially 3,…" at bounding box center [268, 150] width 537 height 264
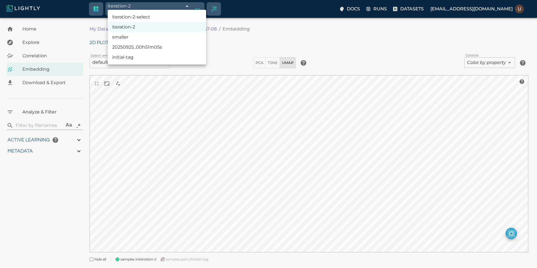
click at [174, 106] on div at bounding box center [268, 134] width 537 height 268
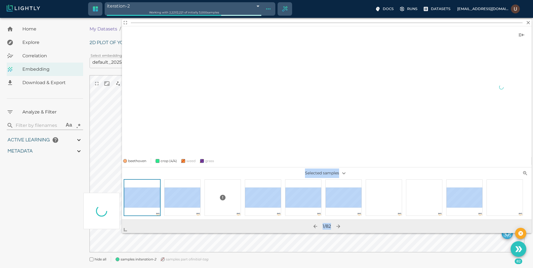
click at [90, 236] on body "iteration-2 68e54ec0848f5a65264436ba Working with 2,221 / 2,221 of initially 3,…" at bounding box center [266, 150] width 533 height 264
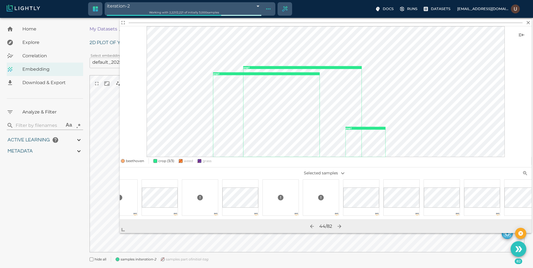
scroll to position [0, 2276]
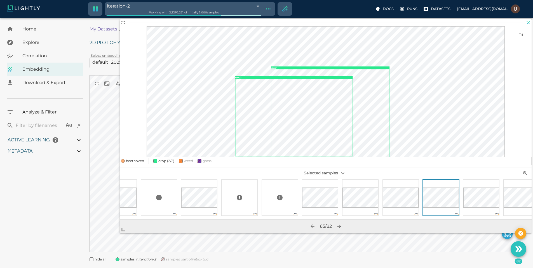
click at [530, 23] on icon "button" at bounding box center [528, 23] width 6 height 6
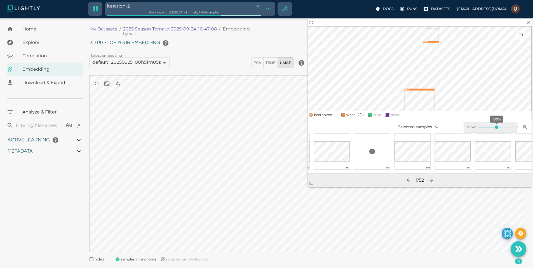
scroll to position [0, 0]
click at [528, 21] on icon "button" at bounding box center [528, 23] width 6 height 6
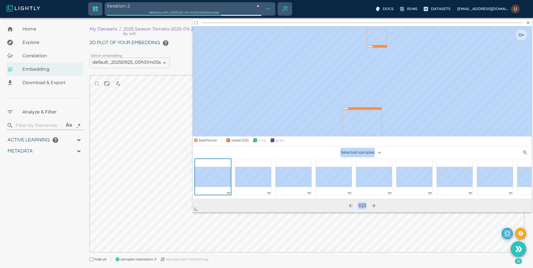
click at [147, 220] on body "iteration-2 68e54ec0848f5a65264436ba Working with 2,221 / 2,221 of initially 3,…" at bounding box center [266, 150] width 533 height 264
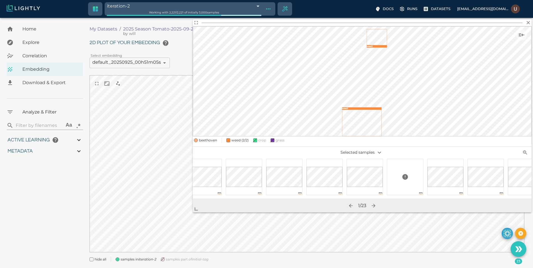
scroll to position [0, 587]
click at [529, 21] on icon "button" at bounding box center [528, 23] width 6 height 6
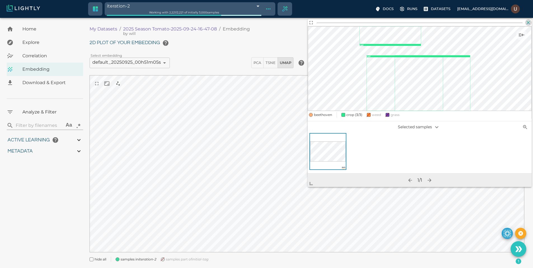
click at [528, 21] on icon "button" at bounding box center [528, 23] width 6 height 6
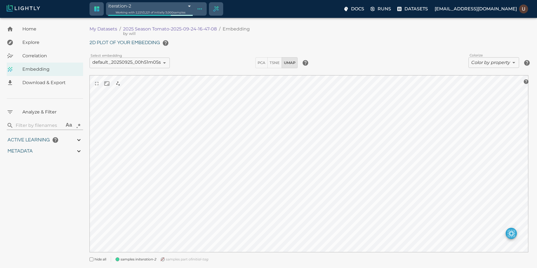
click at [203, 18] on body "iteration-2 68e54ec0848f5a65264436ba Working with 2,221 / 2,221 of initially 3,…" at bounding box center [268, 150] width 537 height 264
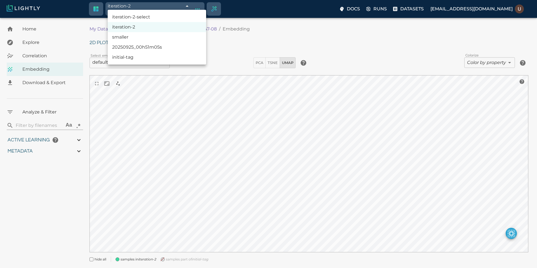
drag, startPoint x: 225, startPoint y: 188, endPoint x: 226, endPoint y: 185, distance: 3.5
click at [225, 188] on div at bounding box center [268, 134] width 537 height 268
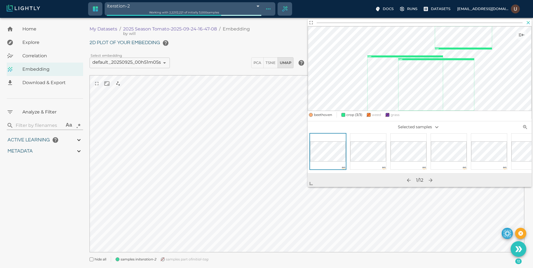
click at [528, 22] on icon "button" at bounding box center [527, 22] width 3 height 3
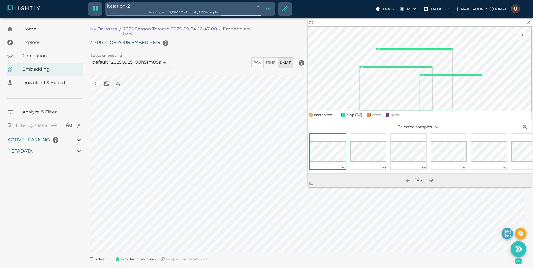
click at [469, 155] on div at bounding box center [489, 151] width 40 height 36
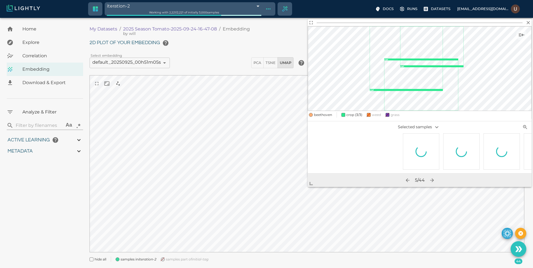
scroll to position [0, 1469]
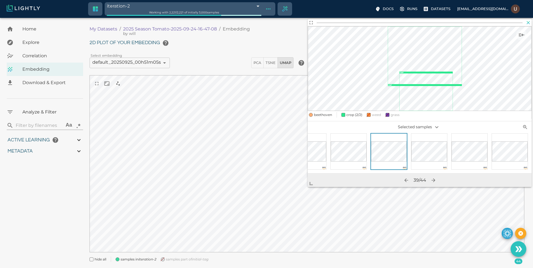
click at [527, 24] on icon "button" at bounding box center [528, 23] width 6 height 6
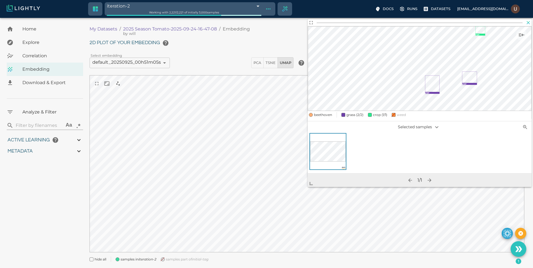
click at [527, 22] on icon "button" at bounding box center [527, 22] width 3 height 3
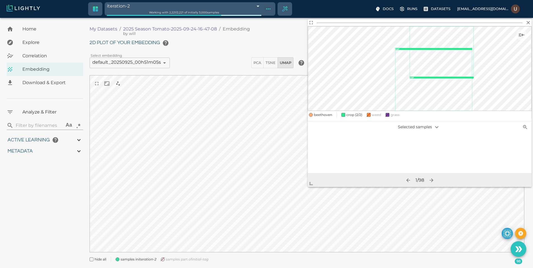
scroll to position [0, 0]
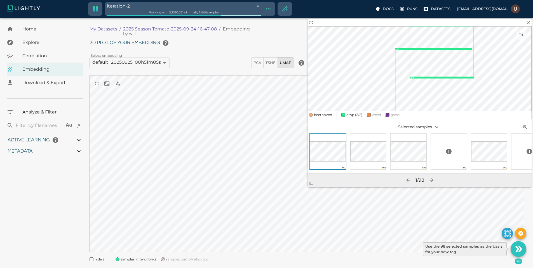
click at [518, 249] on icon "Use the 98 selected samples as the basis for your new tag" at bounding box center [517, 249] width 4 height 6
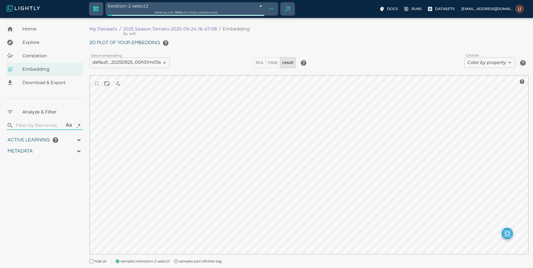
click at [195, 18] on body "iteration-2-select2 68e58a09848f5a652653710a Working with 98 / 98 of initially …" at bounding box center [266, 151] width 533 height 266
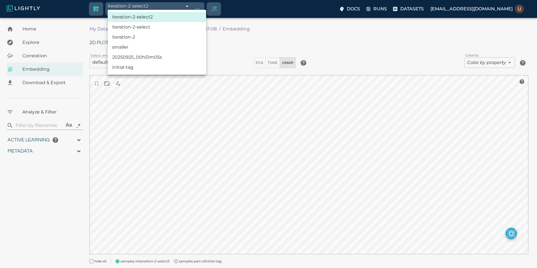
click at [162, 36] on li "iteration-2" at bounding box center [157, 37] width 98 height 10
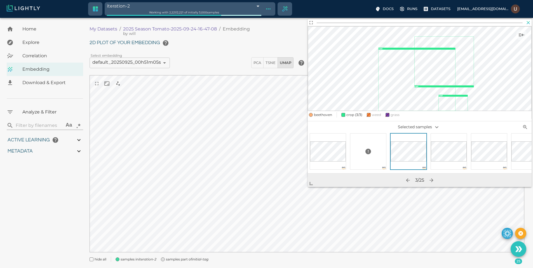
click at [528, 25] on icon "button" at bounding box center [528, 23] width 6 height 6
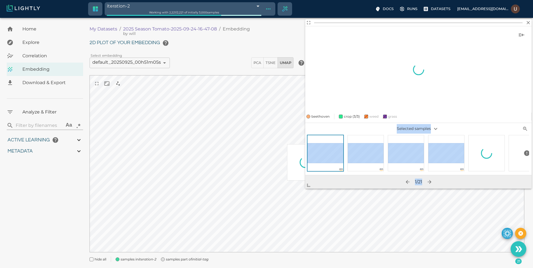
click at [276, 198] on body "iteration-2 68e54ec0848f5a65264436ba Working with 2,221 / 2,221 of initially 3,…" at bounding box center [266, 150] width 533 height 264
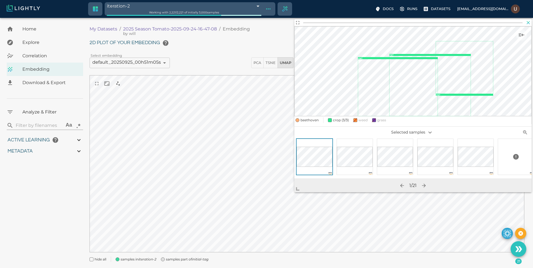
click at [528, 24] on icon "button" at bounding box center [528, 23] width 6 height 6
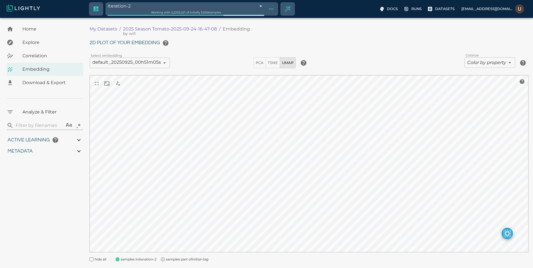
click at [217, 57] on div "2D plot of your embedding Select embedding default_20250925_00h51m05s 68d491fbd…" at bounding box center [308, 149] width 439 height 224
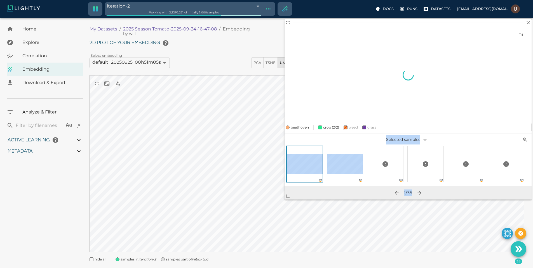
click at [262, 202] on body "iteration-2 68e54ec0848f5a65264436ba Working with 2,221 / 2,221 of initially 3,…" at bounding box center [266, 150] width 533 height 264
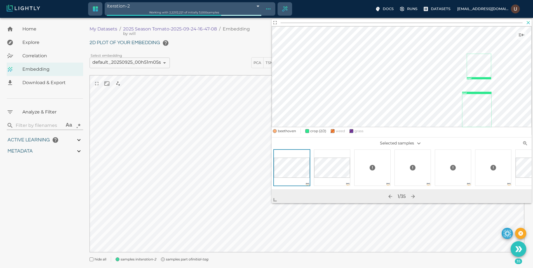
click at [530, 23] on icon "button" at bounding box center [528, 23] width 6 height 6
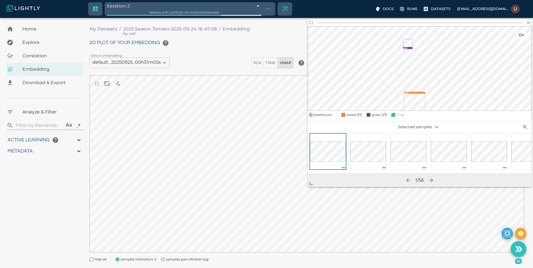
click at [527, 23] on icon "button" at bounding box center [528, 23] width 6 height 6
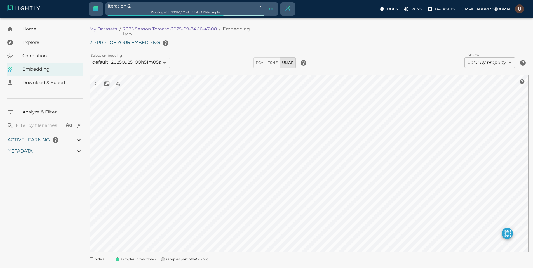
click at [206, 18] on body "iteration-2 68e54ec0848f5a65264436ba Working with 2,221 / 2,221 of initially 3,…" at bounding box center [266, 150] width 533 height 264
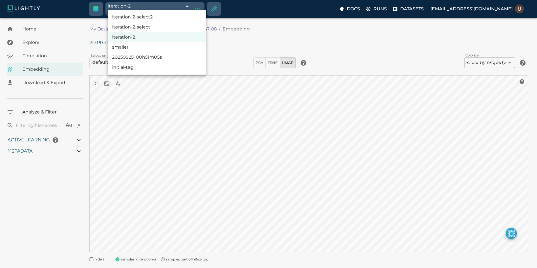
click at [169, 28] on li "iteration-2-select" at bounding box center [157, 27] width 98 height 10
click at [202, 18] on body "iteration-2-select 68e58799848f5a6526523357 Working with 123 / 123 of initially…" at bounding box center [268, 151] width 537 height 266
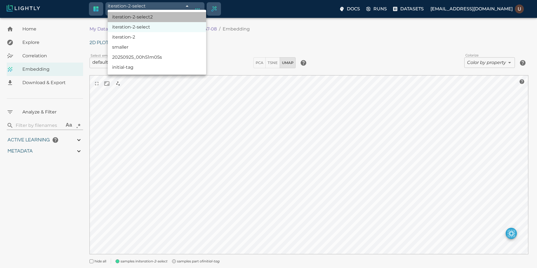
click at [176, 18] on li "iteration-2-select2" at bounding box center [157, 17] width 98 height 10
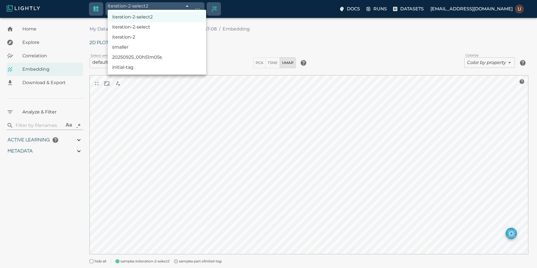
click at [200, 18] on body "iteration-2-select2 68e58a09848f5a652653710a Working with 98 / 98 of initially …" at bounding box center [268, 151] width 537 height 266
click at [170, 36] on li "iteration-2" at bounding box center [157, 37] width 98 height 10
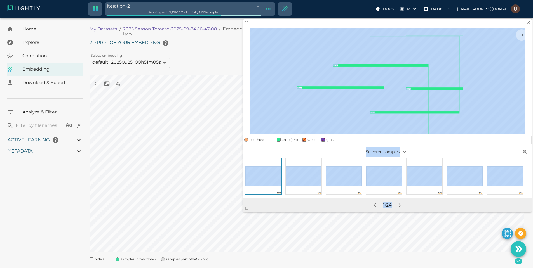
click at [211, 219] on body "iteration-2 68e54ec0848f5a65264436ba Working with 2,221 / 2,221 of initially 3,…" at bounding box center [266, 150] width 533 height 264
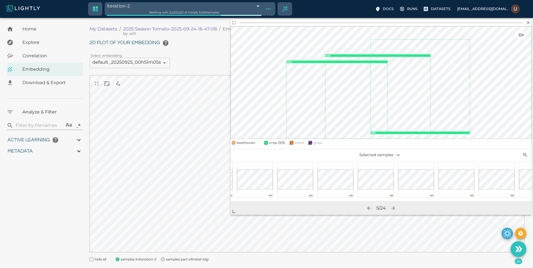
scroll to position [0, 665]
click at [394, 208] on icon "button" at bounding box center [393, 208] width 4 height 4
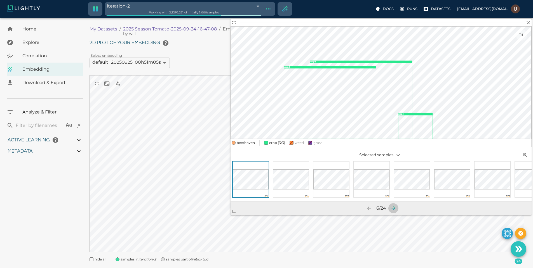
click at [395, 208] on icon "button" at bounding box center [393, 208] width 4 height 4
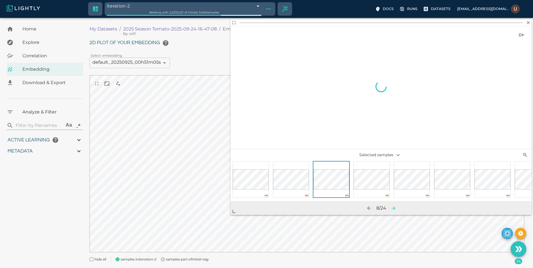
click at [395, 208] on icon "button" at bounding box center [393, 208] width 4 height 4
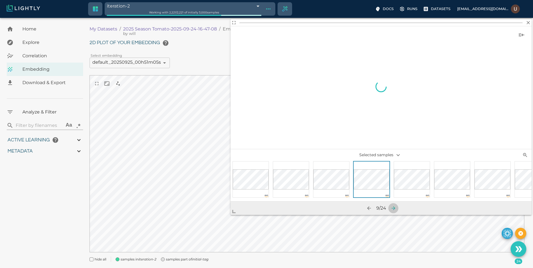
click at [395, 208] on icon "button" at bounding box center [393, 208] width 4 height 4
click at [394, 208] on icon "button" at bounding box center [393, 208] width 4 height 4
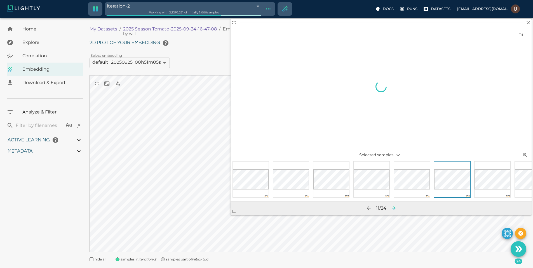
click at [394, 208] on icon "button" at bounding box center [393, 208] width 4 height 4
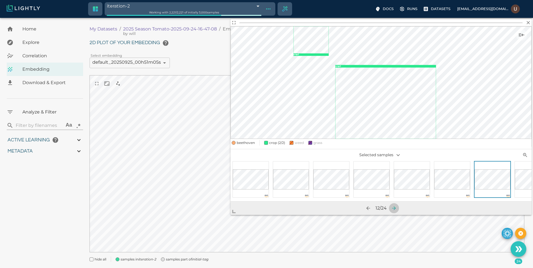
click at [394, 207] on icon "button" at bounding box center [394, 208] width 6 height 6
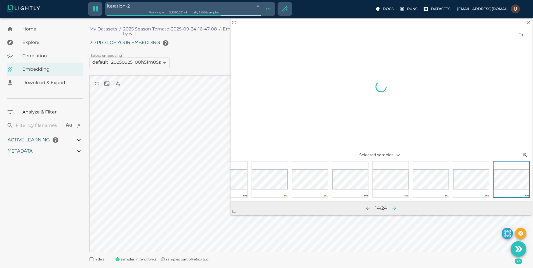
click at [394, 207] on icon "button" at bounding box center [394, 208] width 6 height 6
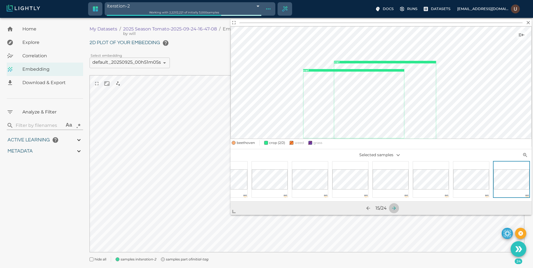
click at [394, 207] on icon "button" at bounding box center [394, 208] width 6 height 6
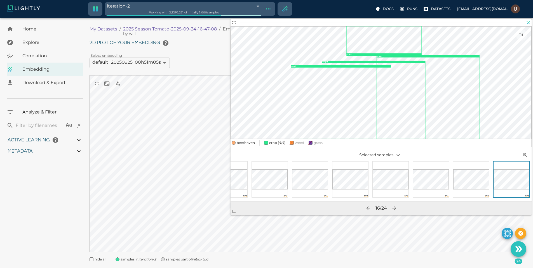
click at [526, 23] on icon "button" at bounding box center [528, 23] width 6 height 6
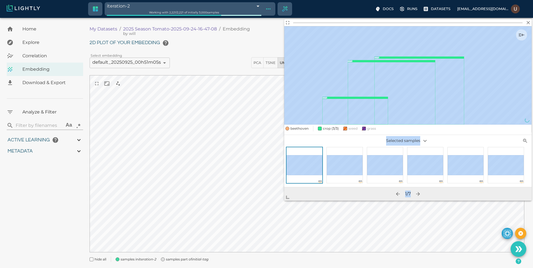
click at [273, 205] on body "iteration-2 68e54ec0848f5a65264436ba Working with 2,221 / 2,221 of initially 3,…" at bounding box center [266, 150] width 533 height 264
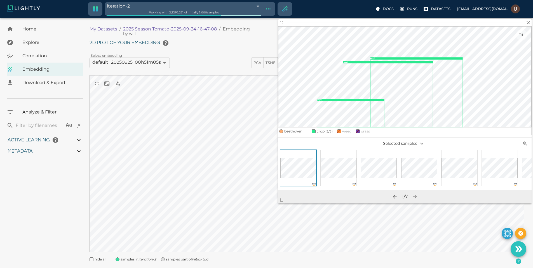
click at [529, 27] on icon "crop : 1 crop : 1 crop : 1" at bounding box center [404, 76] width 253 height 101
click at [528, 22] on icon "button" at bounding box center [527, 22] width 3 height 3
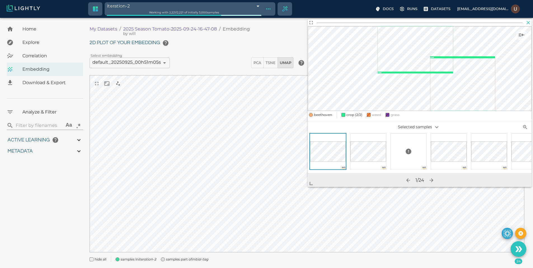
click at [529, 23] on icon "button" at bounding box center [528, 23] width 6 height 6
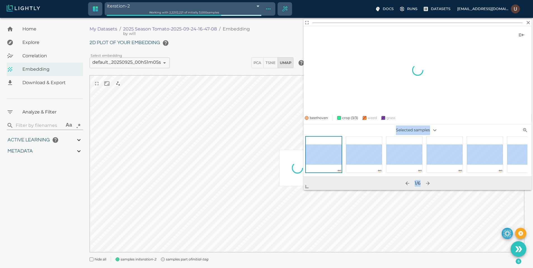
click at [267, 218] on body "iteration-2 68e54ec0848f5a65264436ba Working with 2,221 / 2,221 of initially 3,…" at bounding box center [266, 150] width 533 height 264
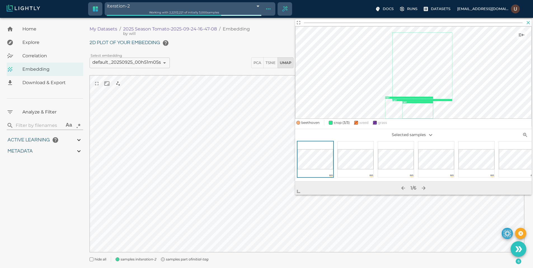
click at [527, 22] on icon "button" at bounding box center [528, 23] width 6 height 6
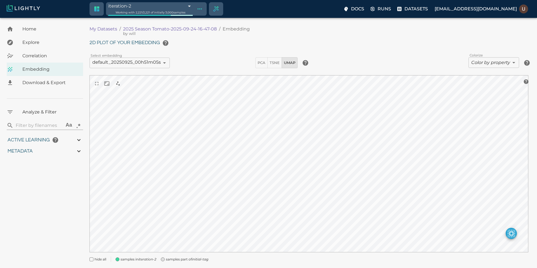
click at [200, 18] on body "iteration-2 68e54ec0848f5a65264436ba Working with 2,221 / 2,221 of initially 3,…" at bounding box center [268, 150] width 537 height 264
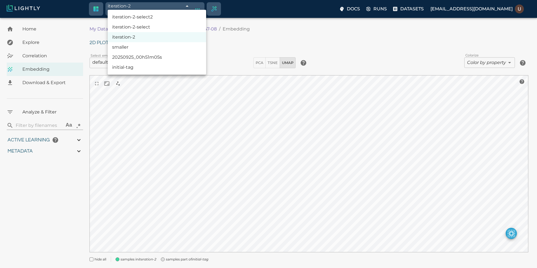
click at [178, 23] on li "iteration-2-select" at bounding box center [157, 27] width 98 height 10
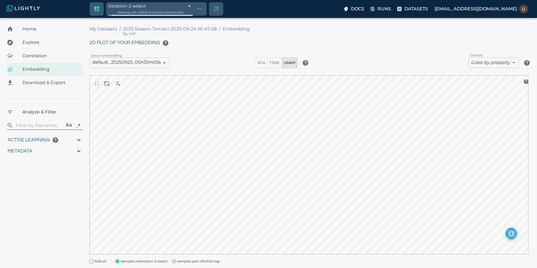
click at [198, 18] on body "iteration-2-select 68e58799848f5a6526523357 Working with 123 / 123 of initially…" at bounding box center [268, 151] width 537 height 266
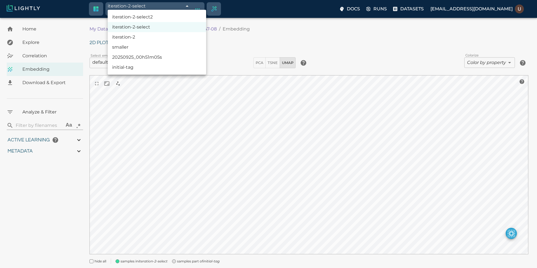
click at [181, 18] on li "iteration-2-select2" at bounding box center [157, 17] width 98 height 10
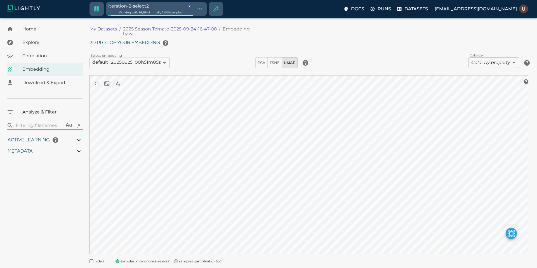
click at [201, 18] on body "iteration-2-select2 68e58a09848f5a652653710a Working with 98 / 98 of initially …" at bounding box center [268, 151] width 537 height 266
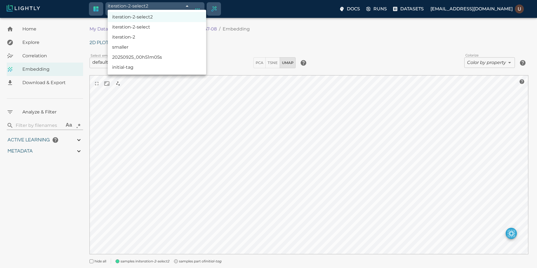
click at [169, 29] on li "iteration-2-select" at bounding box center [157, 27] width 98 height 10
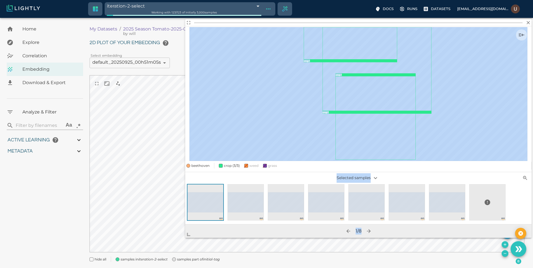
click at [178, 237] on body "iteration-2-select 68e58799848f5a6526523357 Working with 123 / 123 of initially…" at bounding box center [266, 150] width 533 height 264
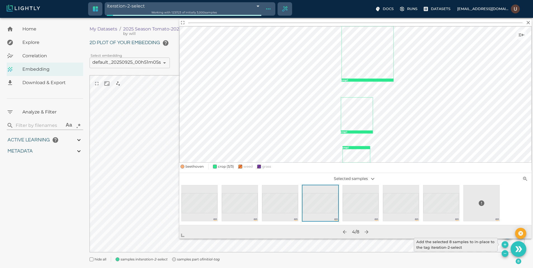
click at [506, 244] on icon "Add the selected 8 samples to in-place to the tag iteration-2-select" at bounding box center [504, 244] width 4 height 4
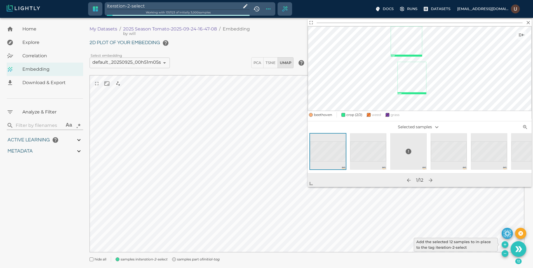
click at [504, 243] on icon "Add the selected 12 samples to in-place to the tag iteration-2-select" at bounding box center [504, 244] width 4 height 4
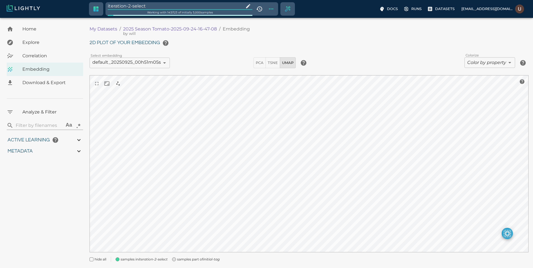
click at [166, 5] on input "iteration-2-select" at bounding box center [175, 6] width 134 height 8
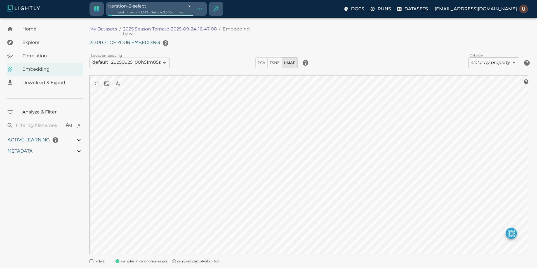
click at [202, 18] on body "iteration-2-select 68e58799848f5a6526523357 Working with 143 / 143 of initially…" at bounding box center [268, 151] width 537 height 266
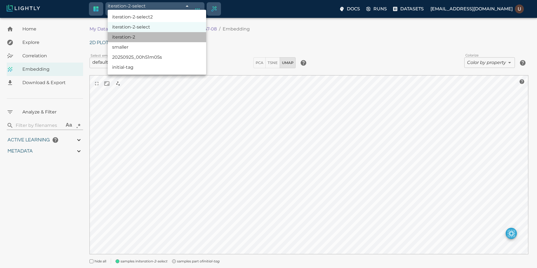
click at [166, 37] on li "iteration-2" at bounding box center [157, 37] width 98 height 10
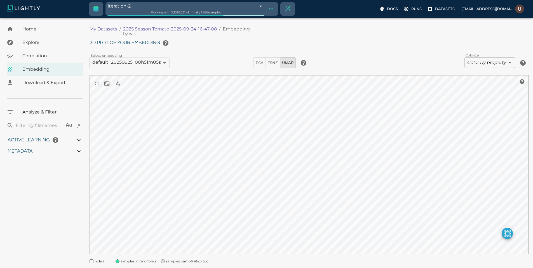
click at [166, 261] on div "samples part of initial-tag" at bounding box center [182, 259] width 52 height 10
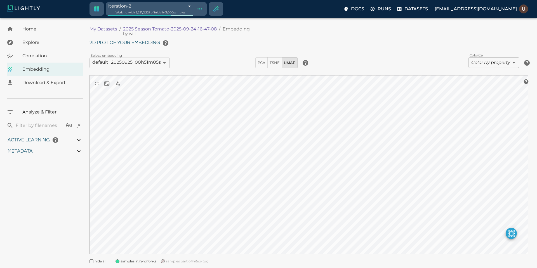
click at [199, 18] on body "iteration-2 68e54ec0848f5a65264436ba Working with 2,221 / 2,221 of initially 3,…" at bounding box center [268, 151] width 537 height 266
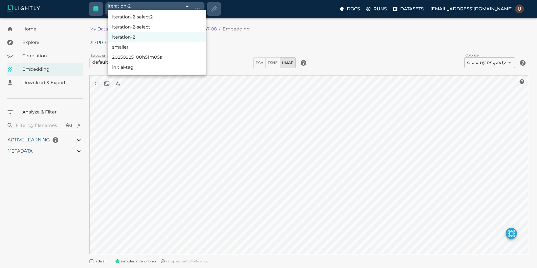
click at [283, 159] on div at bounding box center [268, 134] width 537 height 268
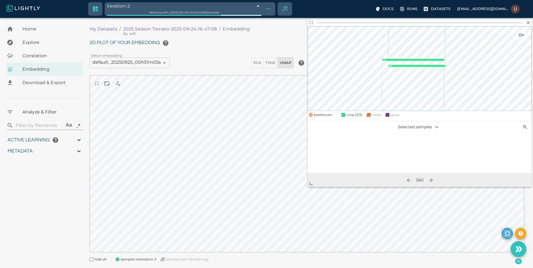
scroll to position [0, 0]
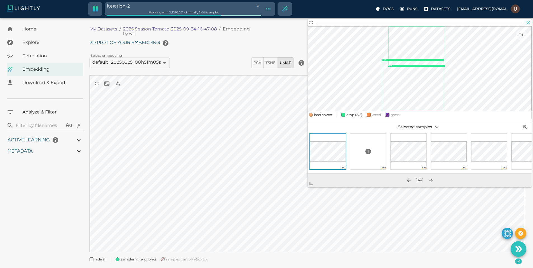
click at [530, 23] on icon "button" at bounding box center [528, 23] width 6 height 6
click at [517, 247] on icon "Use the 44 selected samples as the basis for your new tag" at bounding box center [517, 249] width 4 height 6
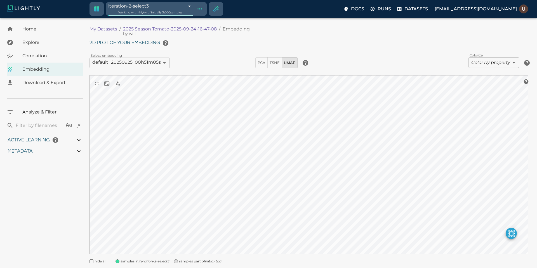
click at [194, 18] on body "iteration-2-select3 68e58b66848f5a652653c381 Working with 44 / 44 of initially …" at bounding box center [268, 151] width 537 height 266
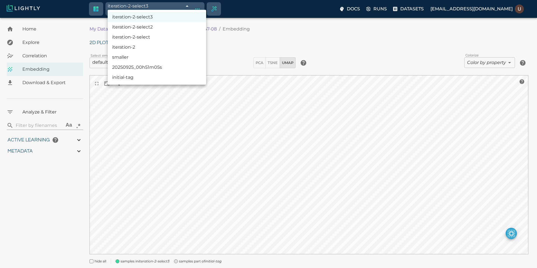
click at [169, 36] on li "iteration-2-select" at bounding box center [157, 37] width 98 height 10
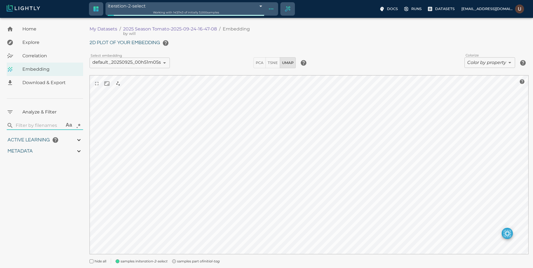
click at [190, 18] on body "iteration-2-select 68e58799848f5a6526523357 Working with 143 / 143 of initially…" at bounding box center [266, 151] width 533 height 266
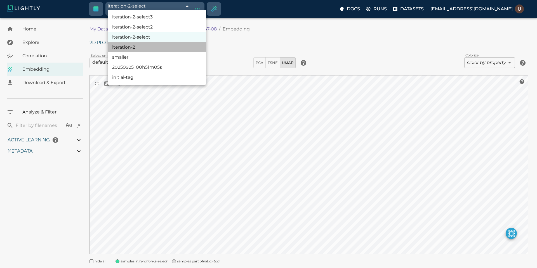
click at [161, 44] on li "iteration-2" at bounding box center [157, 47] width 98 height 10
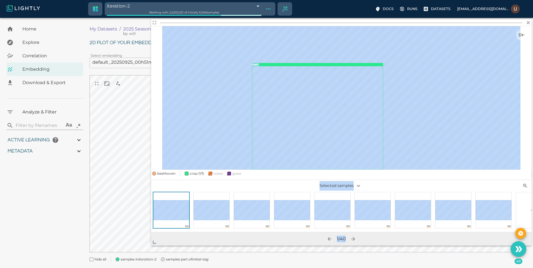
drag, startPoint x: 310, startPoint y: 184, endPoint x: 136, endPoint y: 253, distance: 187.7
click at [136, 253] on body "iteration-2 68e54ec0848f5a65264436ba Working with 2,221 / 2,221 of initially 3,…" at bounding box center [266, 150] width 533 height 264
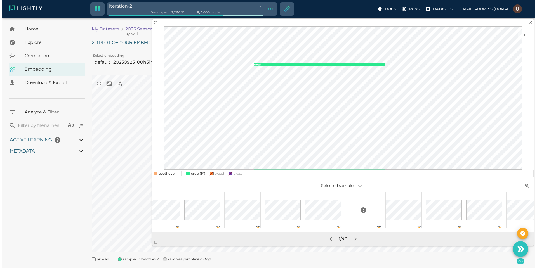
scroll to position [0, 1229]
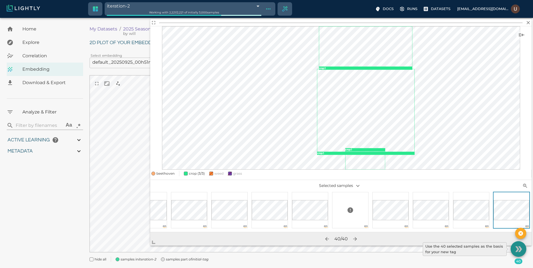
click at [520, 249] on icon "Use the 40 selected samples as the basis for your new tag" at bounding box center [520, 249] width 4 height 6
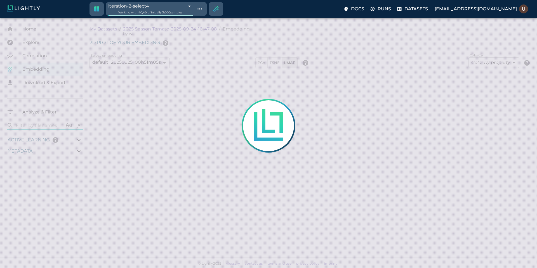
type input "9007199254740991"
type input "3.9805235740495"
type input "19.4738311767578"
type input "71.6118311767578"
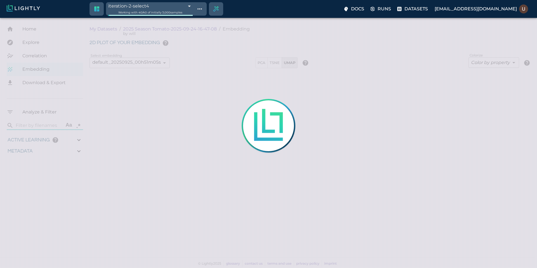
type input "9007199254740991"
type input "3.9805235740495"
type input "19.4738311767578"
type input "71.6118311767578"
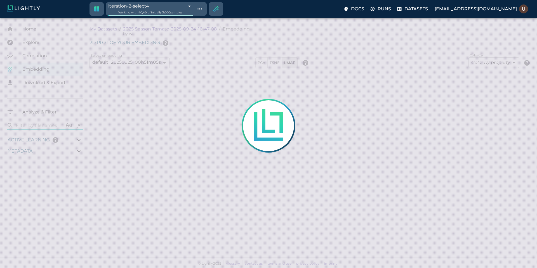
type input "9007199254740991"
type input "3.9805235740495"
type input "19.4738311767578"
type input "71.6118311767578"
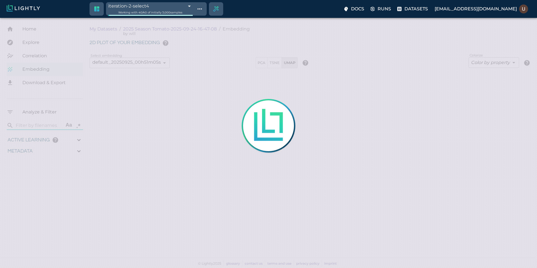
type input "9007199254740991"
type input "3.9805235740495"
type input "19.4738311767578"
type input "71.6118311767578"
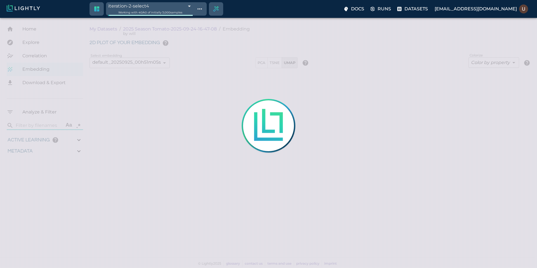
type input "3.9805235740495"
type input "19.4738311767578"
type input "71.6118311767578"
type input "3.9805235740495"
type input "19.4738311767578"
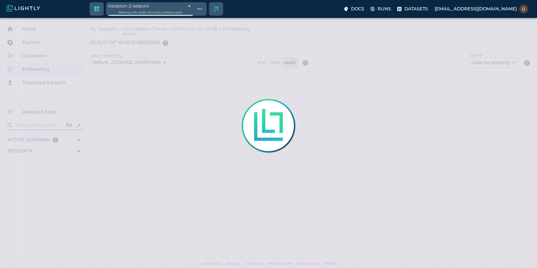
type input "71.6118311767578"
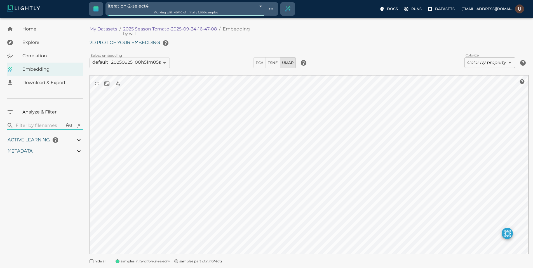
click at [202, 18] on body "iteration-2-select4 68e58bb5848f5a652653cad3 Working with 40 / 40 of initially …" at bounding box center [266, 151] width 533 height 266
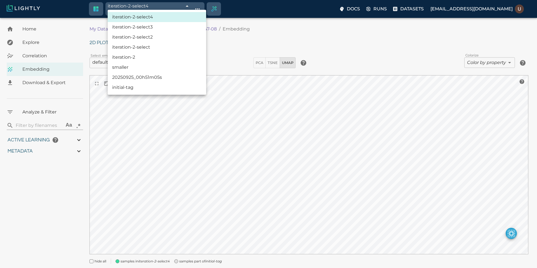
click at [238, 123] on div at bounding box center [268, 134] width 537 height 268
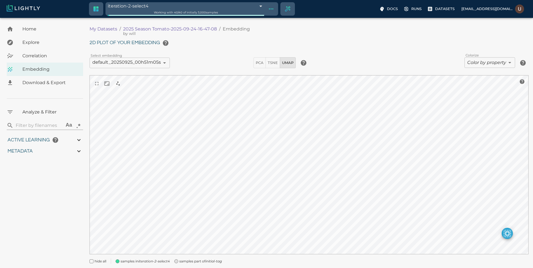
click at [268, 10] on icon "Show tag tree" at bounding box center [271, 9] width 7 height 7
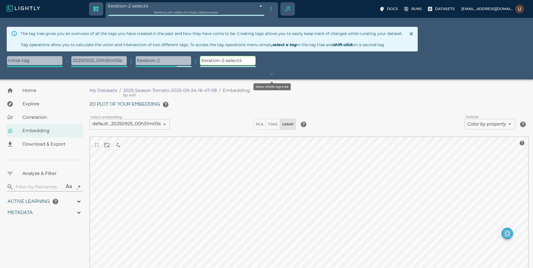
click at [274, 74] on icon "show whole tag tree" at bounding box center [272, 75] width 6 height 6
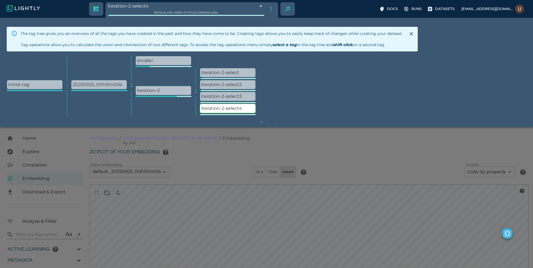
click at [287, 86] on div "initial-tag 20250925_00h51m05s collapse smaller iteration-2 collapse iteration-…" at bounding box center [266, 86] width 519 height 60
click at [169, 91] on p "iteration-2" at bounding box center [163, 90] width 55 height 9
type input "68e54ec0848f5a65264436ba"
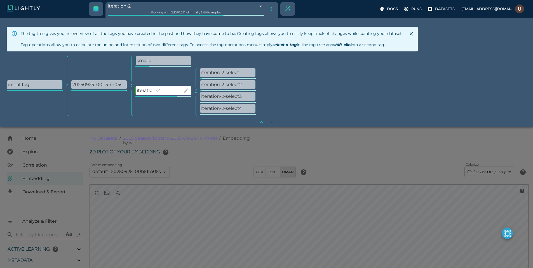
type input "3.9805235740495"
type input "19.4738311767578"
type input "71.6118311767578"
type input "3.9805235740495"
type input "19.4738311767578"
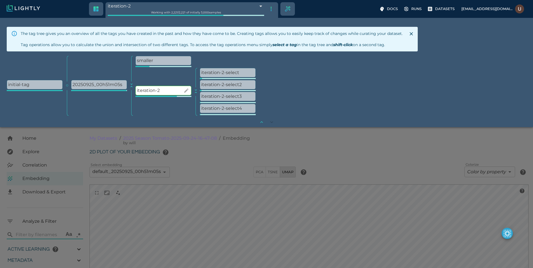
type input "71.6118311767578"
click at [213, 72] on p "iteration-2-select" at bounding box center [227, 72] width 55 height 9
type input "9007199254740991"
type input "3.9805235740495"
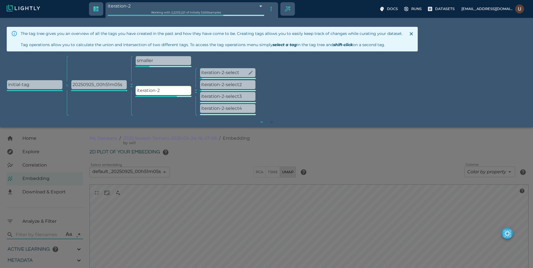
type input "19.4738311767578"
type input "71.6118311767578"
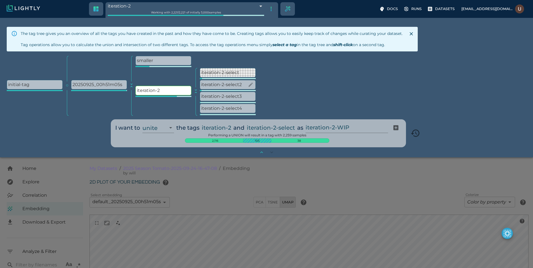
type input "9007199254740991"
type input "3.9805235740495"
type input "19.4738311767578"
type input "71.6118311767578"
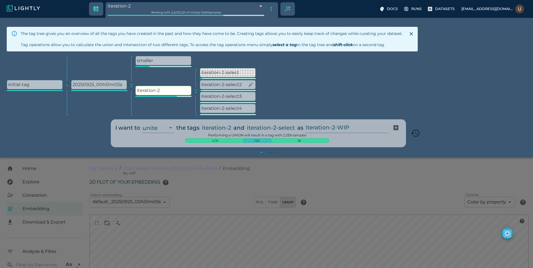
type input "3.9805235740495"
type input "19.4738311767578"
type input "71.6118311767578"
type input "3.9805235740495"
type input "19.4738311767578"
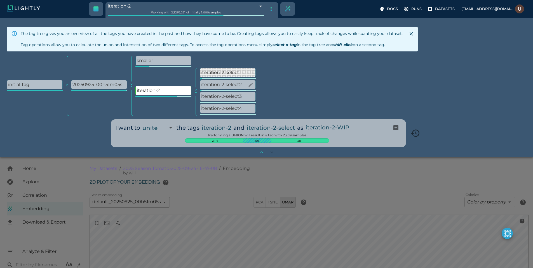
type input "71.6118311767578"
click at [220, 82] on p "iteration-2-select2" at bounding box center [227, 84] width 55 height 9
type input "9007199254740991"
type input "3.9805235740495"
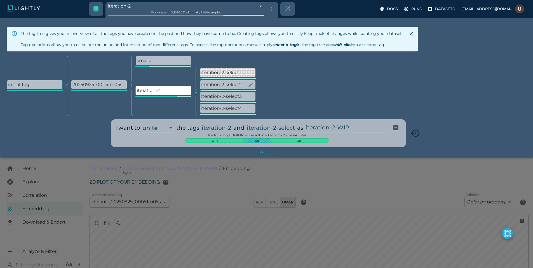
type input "19.4738311767578"
type input "71.6118311767578"
type input "9007199254740991"
type input "3.9805235740495"
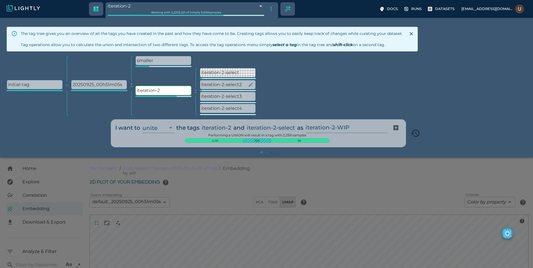
type input "19.4738311767578"
type input "71.6118311767578"
type input "3.9805235740495"
type input "19.4738311767578"
type input "71.6118311767578"
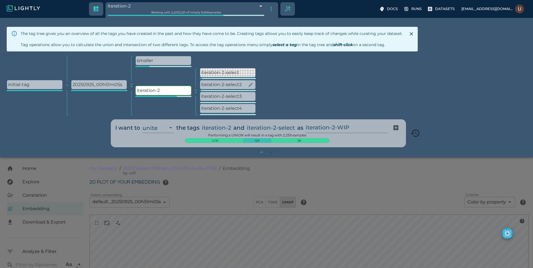
type input "3.9805235740495"
type input "19.4738311767578"
type input "71.6118311767578"
click at [223, 98] on p "iteration-2-select3" at bounding box center [227, 96] width 55 height 9
type input "9007199254740991"
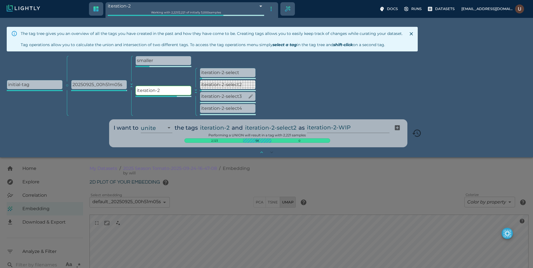
type input "9007199254740991"
type input "3.9805235740495"
type input "19.4738311767578"
type input "71.6118311767578"
type input "9007199254740991"
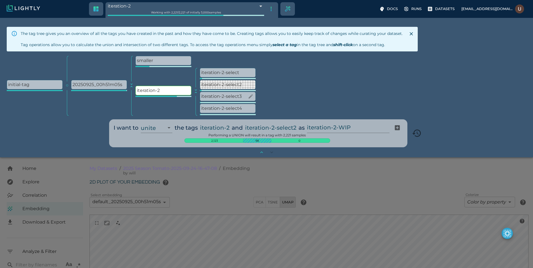
type input "9007199254740991"
type input "3.9805235740495"
type input "19.4738311767578"
type input "71.6118311767578"
type input "3.9805235740495"
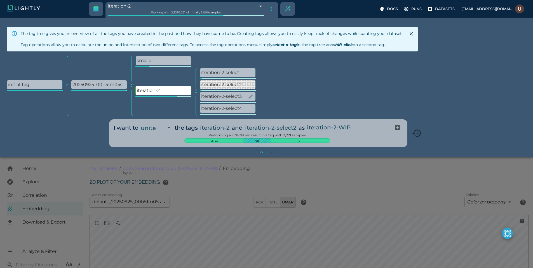
type input "19.4738311767578"
type input "71.6118311767578"
type input "3.9805235740495"
type input "19.4738311767578"
type input "71.6118311767578"
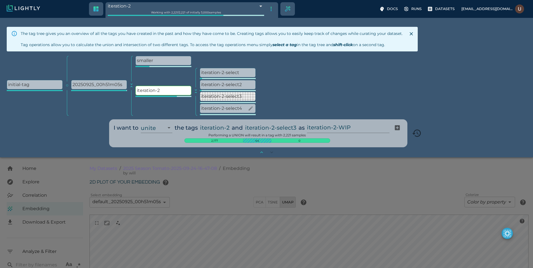
click at [222, 107] on p "iteration-2-select4" at bounding box center [227, 108] width 55 height 9
type input "9007199254740991"
type input "3.9805235740495"
type input "19.4738311767578"
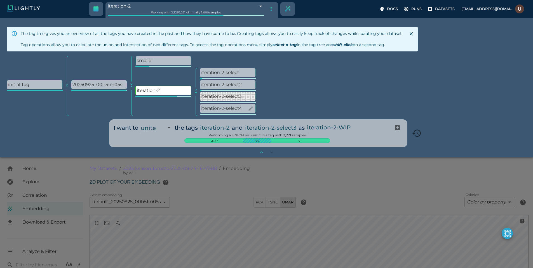
type input "71.6118311767578"
type input "9007199254740991"
type input "3.9805235740495"
type input "19.4738311767578"
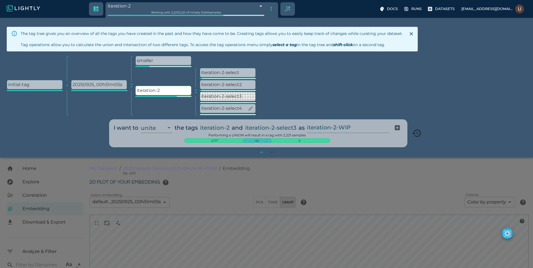
type input "71.6118311767578"
type input "3.9805235740495"
type input "19.4738311767578"
type input "71.6118311767578"
type input "3.9805235740495"
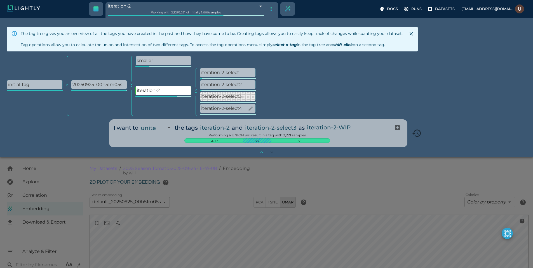
type input "19.4738311767578"
type input "71.6118311767578"
click at [186, 104] on div "iteration-2" at bounding box center [163, 92] width 56 height 48
click at [316, 88] on div "initial-tag 20250925_00h51m05s collapse smaller iteration-2 collapse iteration-…" at bounding box center [266, 86] width 519 height 60
click at [254, 81] on p "iteration-2-select2" at bounding box center [227, 84] width 55 height 9
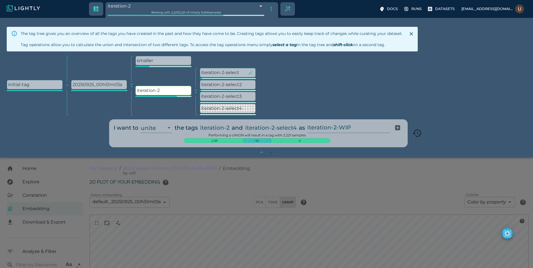
type input "68e58a09848f5a652653710a"
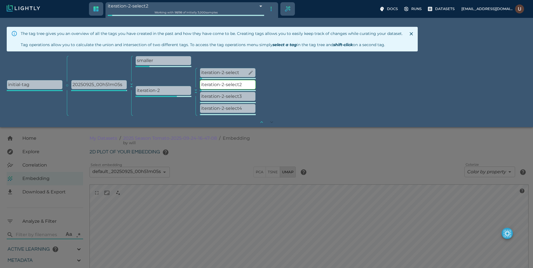
type input "3.9805235740495"
type input "19.4738311767578"
type input "71.6118311767578"
type input "3.9805235740495"
type input "19.4738311767578"
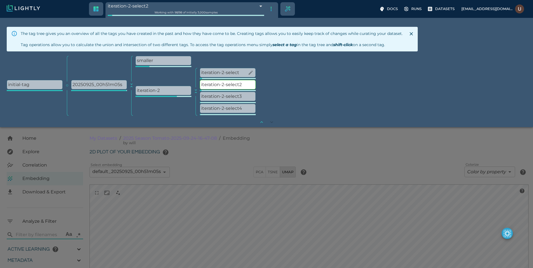
type input "71.6118311767578"
click at [294, 69] on div "initial-tag 20250925_00h51m05s collapse smaller iteration-2 collapse iteration-…" at bounding box center [266, 86] width 519 height 60
click at [233, 71] on p "iteration-2-select" at bounding box center [227, 72] width 55 height 9
type input "68e58799848f5a6526523357"
type input "9007199254740991"
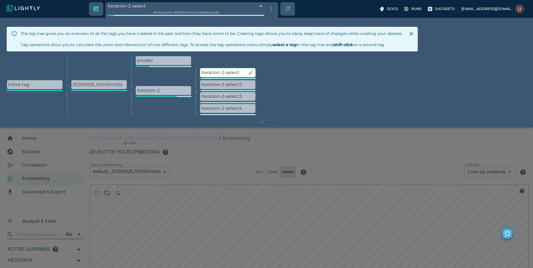
type input "9007199254740991"
type input "3.9805235740495"
type input "19.4738311767578"
type input "71.6118311767578"
type input "3.9805235740495"
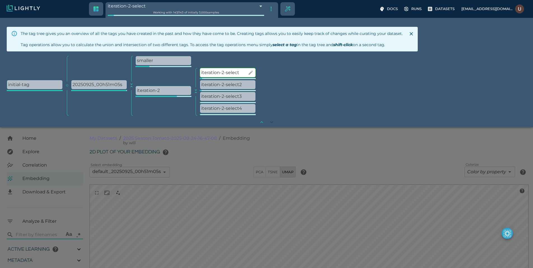
type input "19.4738311767578"
type input "71.6118311767578"
type input "3.9805235740495"
type input "19.4738311767578"
type input "71.6118311767578"
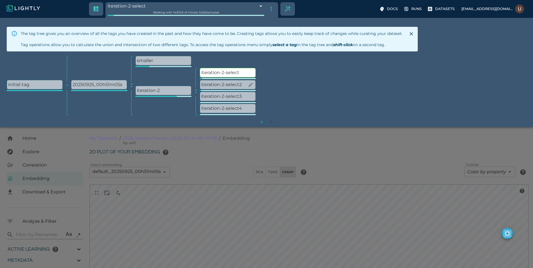
click at [228, 82] on p "iteration-2-select2" at bounding box center [227, 84] width 55 height 9
type input "9007199254740991"
type input "3.9805235740495"
type input "19.4738311767578"
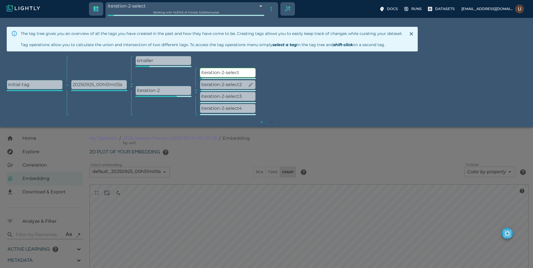
type input "71.6118311767578"
type input "9007199254740991"
type input "3.9805235740495"
type input "19.4738311767578"
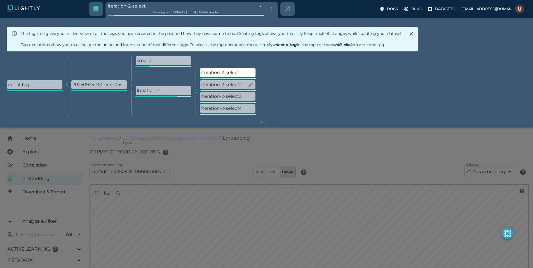
type input "71.6118311767578"
type input "3.9805235740495"
type input "19.4738311767578"
type input "71.6118311767578"
type input "3.9805235740495"
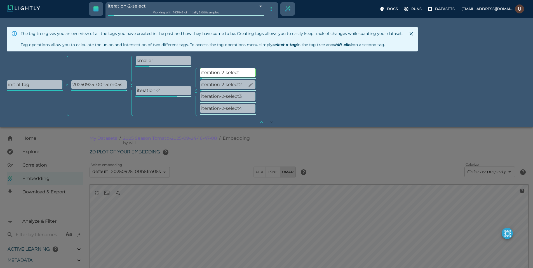
type input "19.4738311767578"
type input "71.6118311767578"
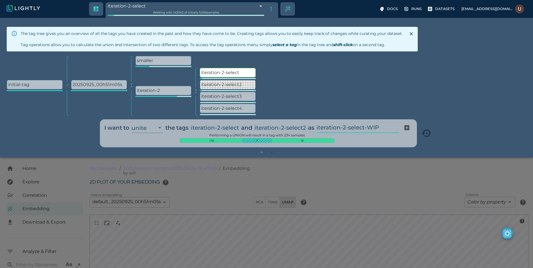
click at [383, 126] on input "iteration-2-select-WIP" at bounding box center [356, 127] width 80 height 11
type input "68e58bf7848f5a652653d0d2"
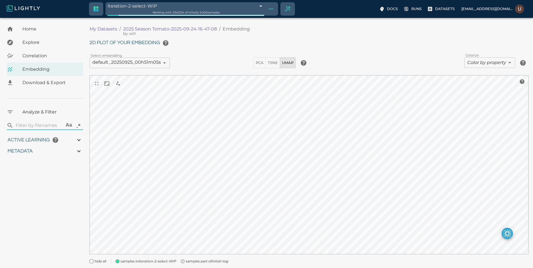
type input "3.9805235740495"
type input "19.4738311767578"
type input "71.6118311767578"
type input "3.9805235740495"
type input "19.4738311767578"
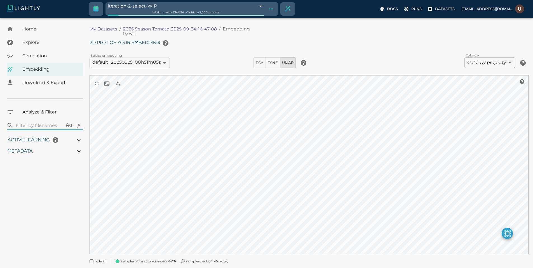
type input "71.6118311767578"
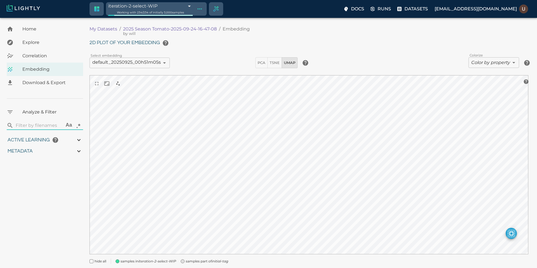
click at [203, 18] on body "iteration-2-select-WIP 68e58bf7848f5a652653d0d2 Working with 234 / 234 of initi…" at bounding box center [268, 151] width 537 height 266
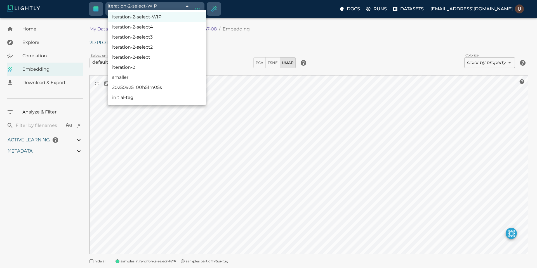
click at [238, 50] on div at bounding box center [268, 134] width 537 height 268
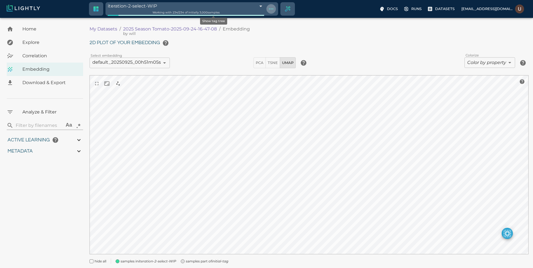
click at [266, 9] on button "Show tag tree" at bounding box center [271, 9] width 10 height 10
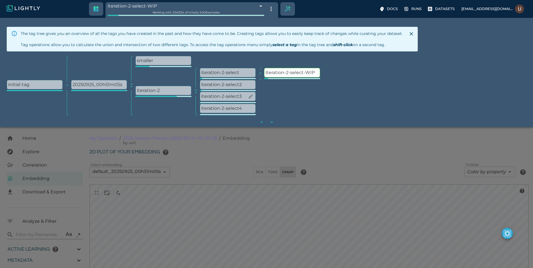
click at [237, 96] on p "iteration-2-select3" at bounding box center [227, 96] width 55 height 9
type input "68e58b66848f5a652653c381"
click at [283, 72] on p "iteration-2-select-WIP" at bounding box center [291, 72] width 55 height 9
type input "9007199254740991"
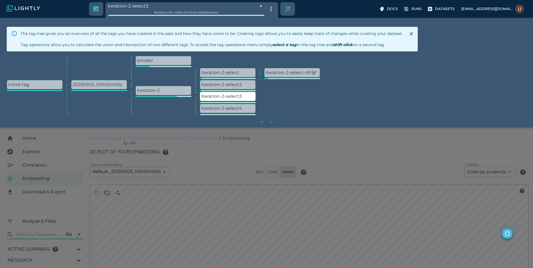
type input "3.9805235740495"
type input "19.4738311767578"
type input "71.6118311767578"
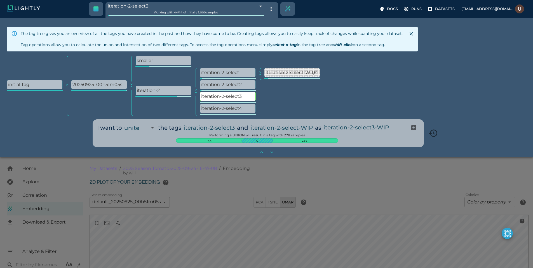
type input "9007199254740991"
type input "3.9805235740495"
type input "19.4738311767578"
type input "71.6118311767578"
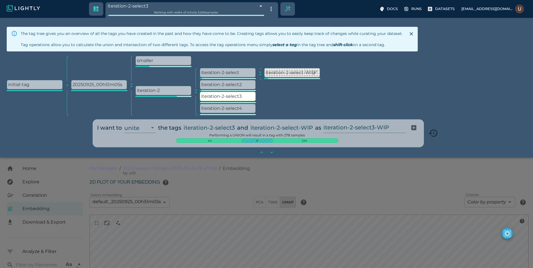
type input "3.9805235740495"
type input "19.4738311767578"
type input "71.6118311767578"
type input "3.9805235740495"
type input "19.4738311767578"
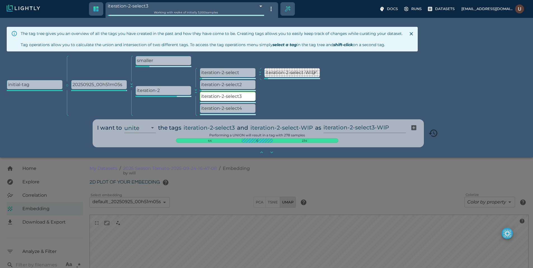
type input "71.6118311767578"
click at [395, 127] on input "iteration-2-select3-WIP" at bounding box center [363, 127] width 80 height 11
type input "68e58c05848f5a652653d293"
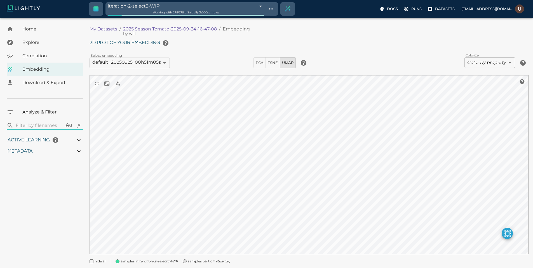
type input "9007199254740991"
type input "3.9805235740495"
type input "19.4738311767578"
type input "71.6118311767578"
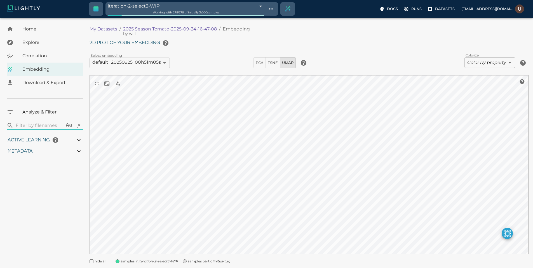
type input "3.9805235740495"
type input "19.4738311767578"
type input "71.6118311767578"
type input "3.9805235740495"
type input "19.4738311767578"
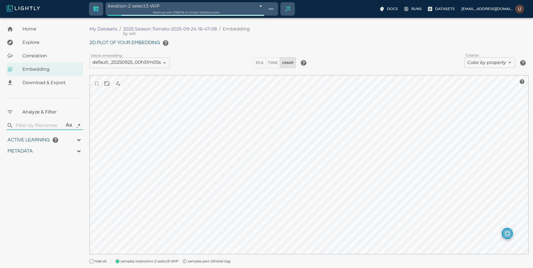
type input "71.6118311767578"
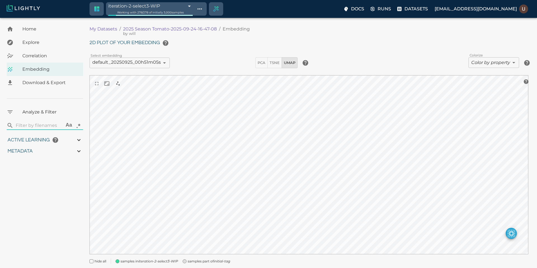
click at [198, 18] on body "iteration-2-select3-WIP 68e58c05848f5a652653d293 Working with 278 / 278 of init…" at bounding box center [268, 151] width 537 height 266
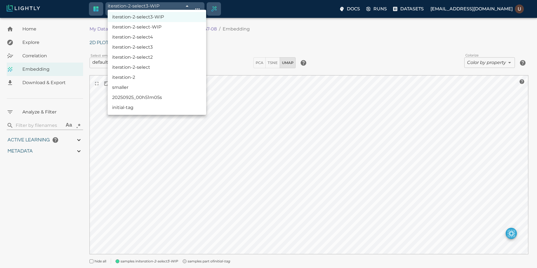
click at [210, 8] on div at bounding box center [268, 134] width 537 height 268
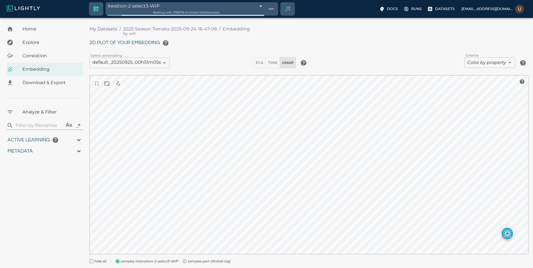
click at [214, 8] on div "iteration-2-select3-WIP iteration-2-select-WIP iteration-2-select4 iteration-2-…" at bounding box center [266, 134] width 533 height 268
click at [268, 8] on icon "Show tag tree" at bounding box center [271, 9] width 7 height 7
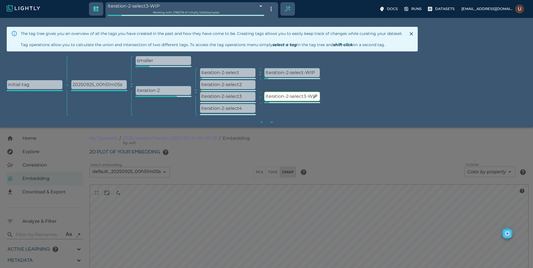
click at [294, 96] on p "iteration-2-select3-WIP" at bounding box center [291, 96] width 55 height 9
type input "9007199254740991"
type input "3.9805235740495"
type input "19.4738311767578"
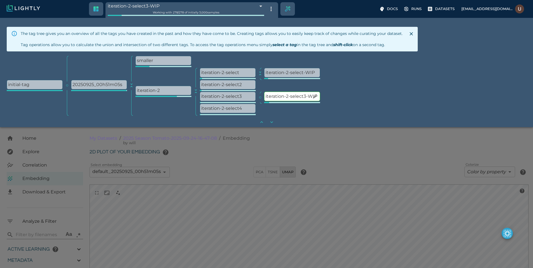
type input "71.6118311767578"
type input "9007199254740991"
type input "3.9805235740495"
type input "19.4738311767578"
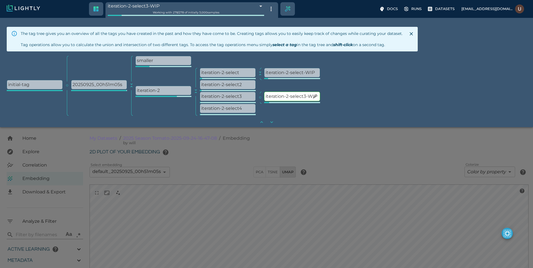
type input "71.6118311767578"
type input "3.9805235740495"
type input "19.4738311767578"
type input "71.6118311767578"
type input "3.9805235740495"
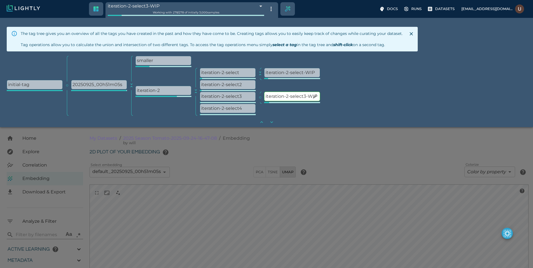
type input "19.4738311767578"
type input "71.6118311767578"
click at [232, 108] on p "iteration-2-select4" at bounding box center [227, 108] width 55 height 9
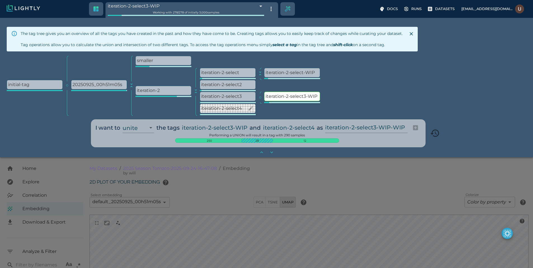
type input "9007199254740991"
type input "3.9805235740495"
type input "19.4738311767578"
type input "71.6118311767578"
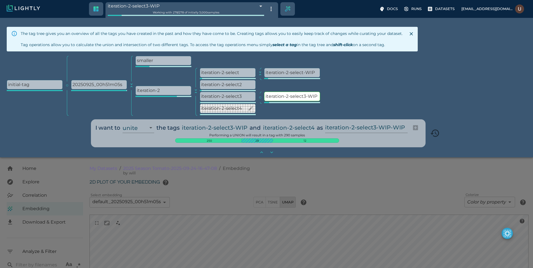
type input "9007199254740991"
type input "3.9805235740495"
type input "19.4738311767578"
type input "71.6118311767578"
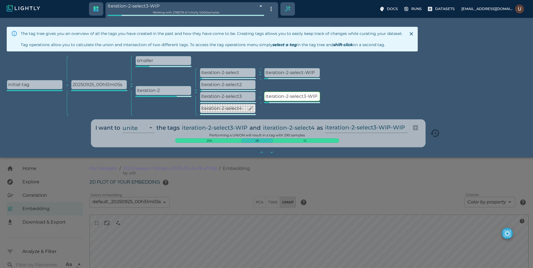
type input "3.9805235740495"
type input "19.4738311767578"
type input "71.6118311767578"
type input "3.9805235740495"
type input "19.4738311767578"
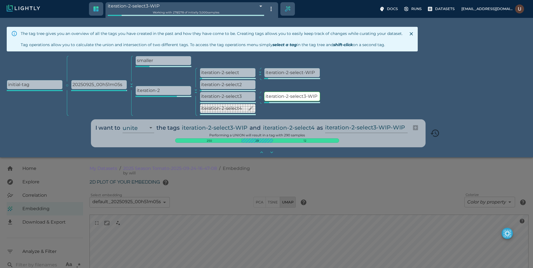
type input "71.6118311767578"
click at [395, 133] on div "Performing a UNION will result in a tag with 290 samples 250 28 12" at bounding box center [257, 137] width 328 height 11
click at [398, 126] on input "iteration-2-select3-WIP-WIP" at bounding box center [365, 127] width 80 height 11
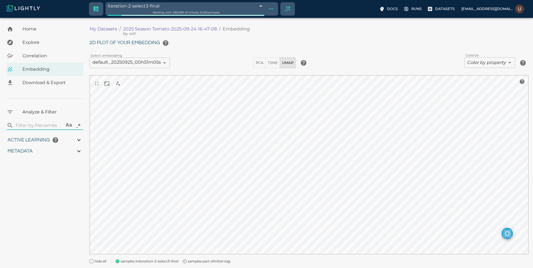
click at [268, 7] on icon "Show tag tree" at bounding box center [271, 9] width 7 height 7
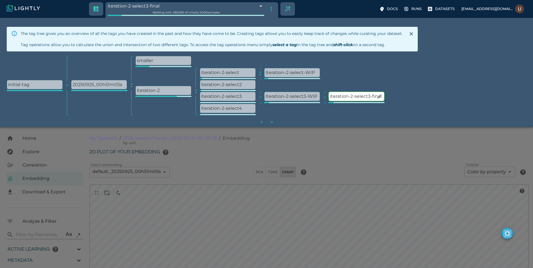
click at [351, 97] on p "iteration-2-select3-final" at bounding box center [355, 96] width 55 height 9
click at [237, 85] on p "iteration-2-select2" at bounding box center [227, 84] width 55 height 9
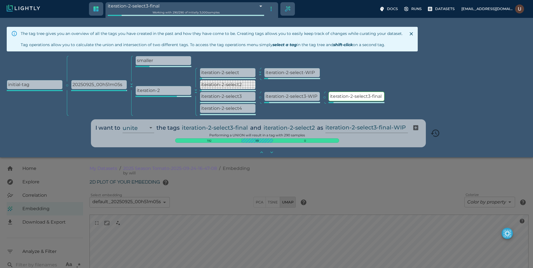
click at [453, 79] on div "initial-tag 20250925_00h51m05s collapse smaller iteration-2 collapse iteration-…" at bounding box center [266, 86] width 519 height 60
click at [344, 181] on div at bounding box center [266, 134] width 533 height 268
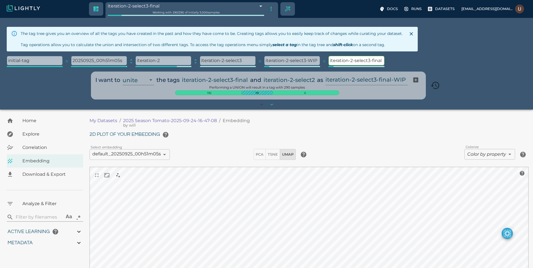
click at [453, 67] on div "initial-tag 20250925_00h51m05s expand iteration-2 expand iteration-2-select3 it…" at bounding box center [266, 62] width 519 height 12
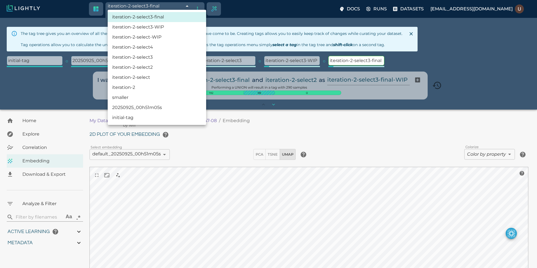
click at [188, 110] on body "iteration-2-select3-final 68e58c20848f5a652653d53b Working with 290 / 290 of in…" at bounding box center [268, 243] width 537 height 266
click at [188, 4] on div at bounding box center [268, 134] width 537 height 268
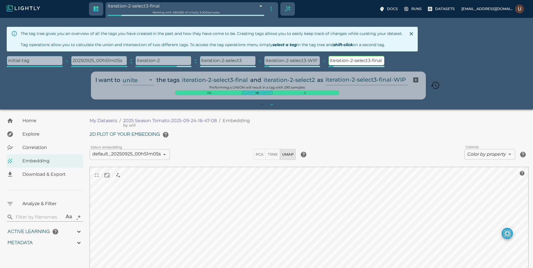
click at [435, 136] on h6 "2D plot of your embedding" at bounding box center [308, 134] width 439 height 11
click at [408, 33] on icon "Close" at bounding box center [411, 34] width 6 height 6
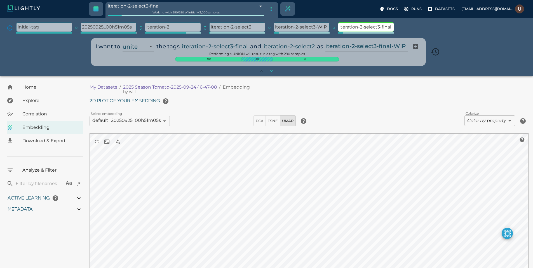
click at [436, 34] on div "The tag tree gives you an overview of all the tags you have created in the past…" at bounding box center [266, 28] width 519 height 12
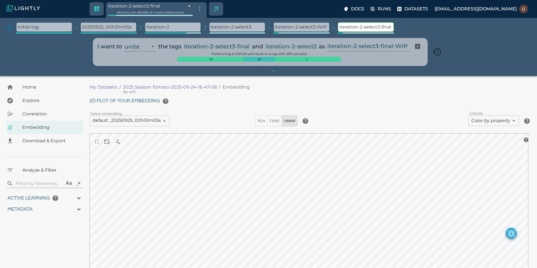
click at [202, 76] on body "iteration-2-select3-final 68e58c20848f5a652653d53b Working with 290 / 290 of in…" at bounding box center [268, 209] width 537 height 266
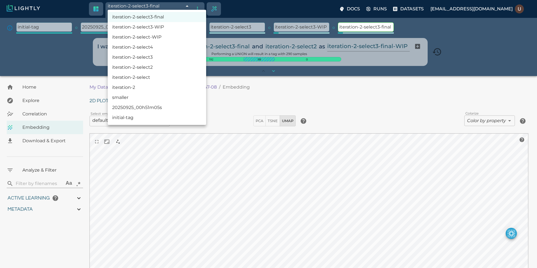
click at [207, 6] on div at bounding box center [268, 134] width 537 height 268
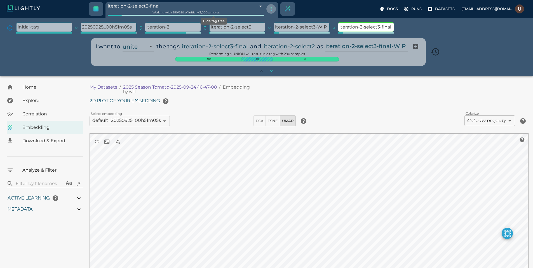
click at [268, 8] on icon "Hide tag tree" at bounding box center [271, 9] width 7 height 7
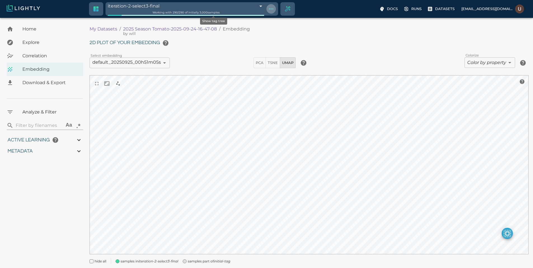
click at [268, 8] on icon "Show tag tree" at bounding box center [271, 9] width 7 height 7
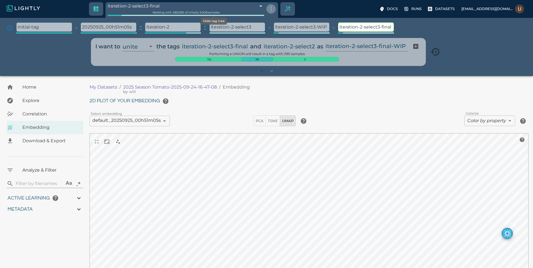
click at [268, 8] on icon "Hide tag tree" at bounding box center [271, 9] width 7 height 7
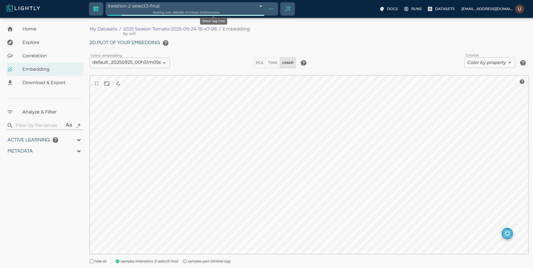
click at [268, 8] on icon "Show tag tree" at bounding box center [271, 9] width 7 height 7
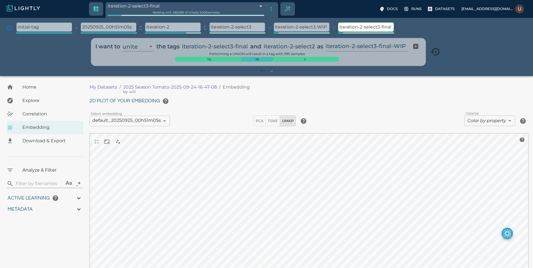
click at [205, 26] on icon "expand" at bounding box center [205, 28] width 6 height 6
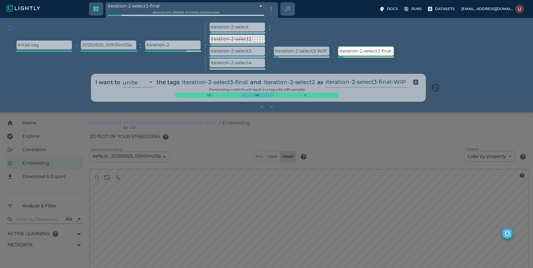
click at [471, 56] on div "The tag tree gives you an overview of all the tags you have created in the past…" at bounding box center [266, 46] width 519 height 48
click at [423, 130] on div at bounding box center [266, 134] width 533 height 268
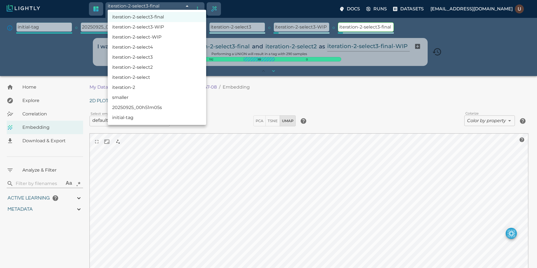
click at [204, 76] on body "iteration-2-select3-final 68e58c20848f5a652653d53b Working with 290 / 290 of in…" at bounding box center [268, 209] width 537 height 266
click at [209, 6] on div at bounding box center [268, 134] width 537 height 268
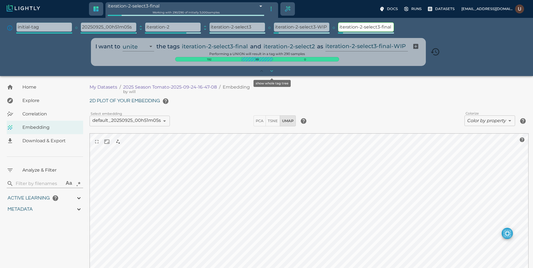
click at [271, 71] on icon "show whole tag tree" at bounding box center [271, 71] width 3 height 2
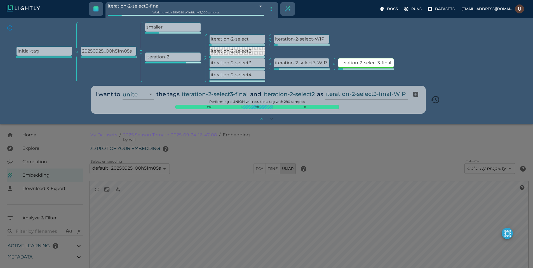
click at [451, 71] on div "The tag tree gives you an overview of all the tags you have created in the past…" at bounding box center [266, 52] width 519 height 60
click at [367, 61] on p "iteration-2-select3-final" at bounding box center [365, 62] width 55 height 9
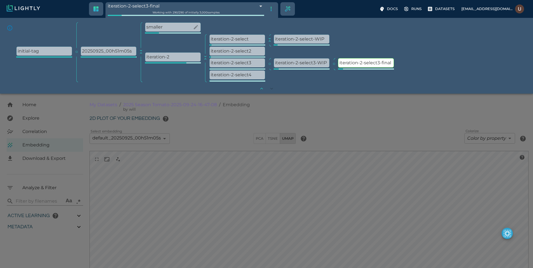
click at [176, 25] on p "smaller" at bounding box center [172, 27] width 55 height 9
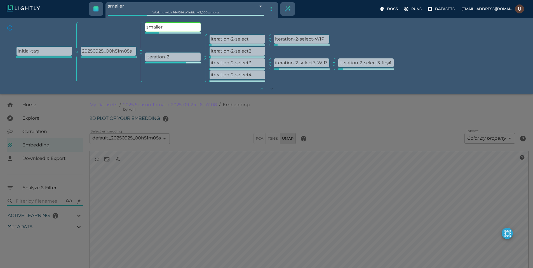
click at [359, 63] on p "iteration-2-select3-final" at bounding box center [365, 62] width 55 height 9
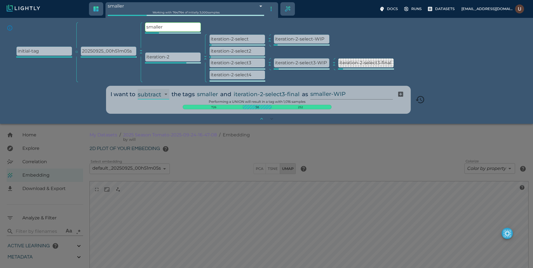
click at [138, 89] on select "unite intersect subtract" at bounding box center [154, 94] width 32 height 11
click at [432, 79] on div "The tag tree gives you an overview of all the tags you have created in the past…" at bounding box center [266, 52] width 519 height 60
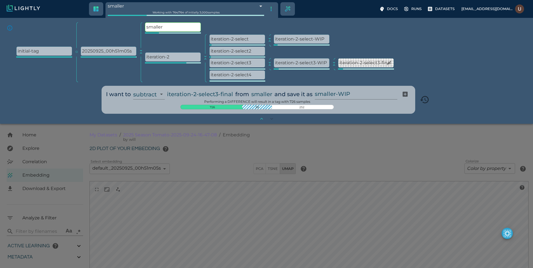
click at [365, 61] on p "iteration-2-select3-final" at bounding box center [365, 62] width 55 height 9
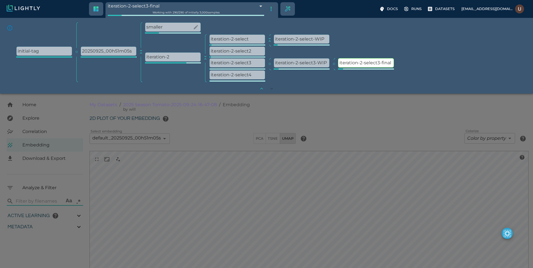
click at [181, 29] on p "smaller" at bounding box center [172, 27] width 55 height 9
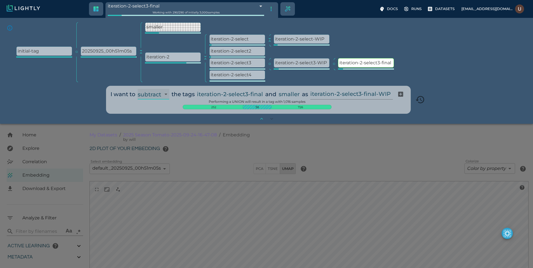
click at [138, 89] on select "unite intersect subtract" at bounding box center [154, 94] width 32 height 11
click at [384, 92] on input "iteration-2-select3-final-WIP" at bounding box center [355, 94] width 80 height 11
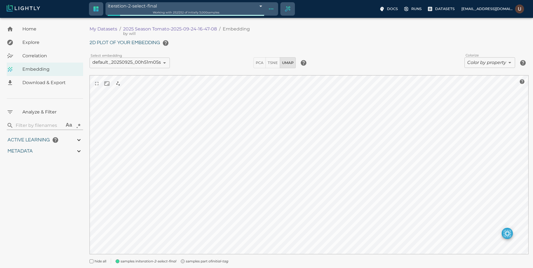
click at [391, 37] on div "My Datasets / 2025 Season Tomato-2025-09-24-16-47-08 by will / Embedding 2D plo…" at bounding box center [310, 146] width 443 height 248
click at [55, 81] on span "Download & Export" at bounding box center [50, 82] width 56 height 7
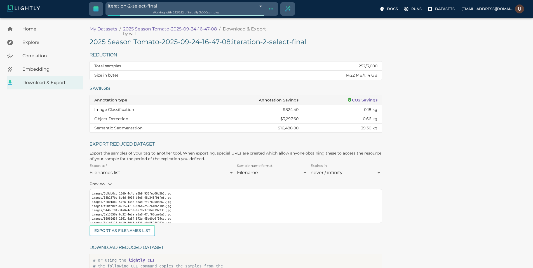
click at [226, 42] on h5 "2025 Season Tomato-2025-09-24-16-47-08 : iteration-2-select-final" at bounding box center [235, 41] width 292 height 9
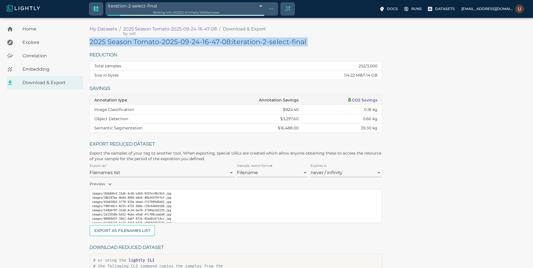
click at [226, 42] on h5 "2025 Season Tomato-2025-09-24-16-47-08 : iteration-2-select-final" at bounding box center [235, 41] width 292 height 9
copy h5 "2025 Season Tomato-2025-09-24-16-47-08 : iteration-2-select-final"
